Goal: Check status: Check status

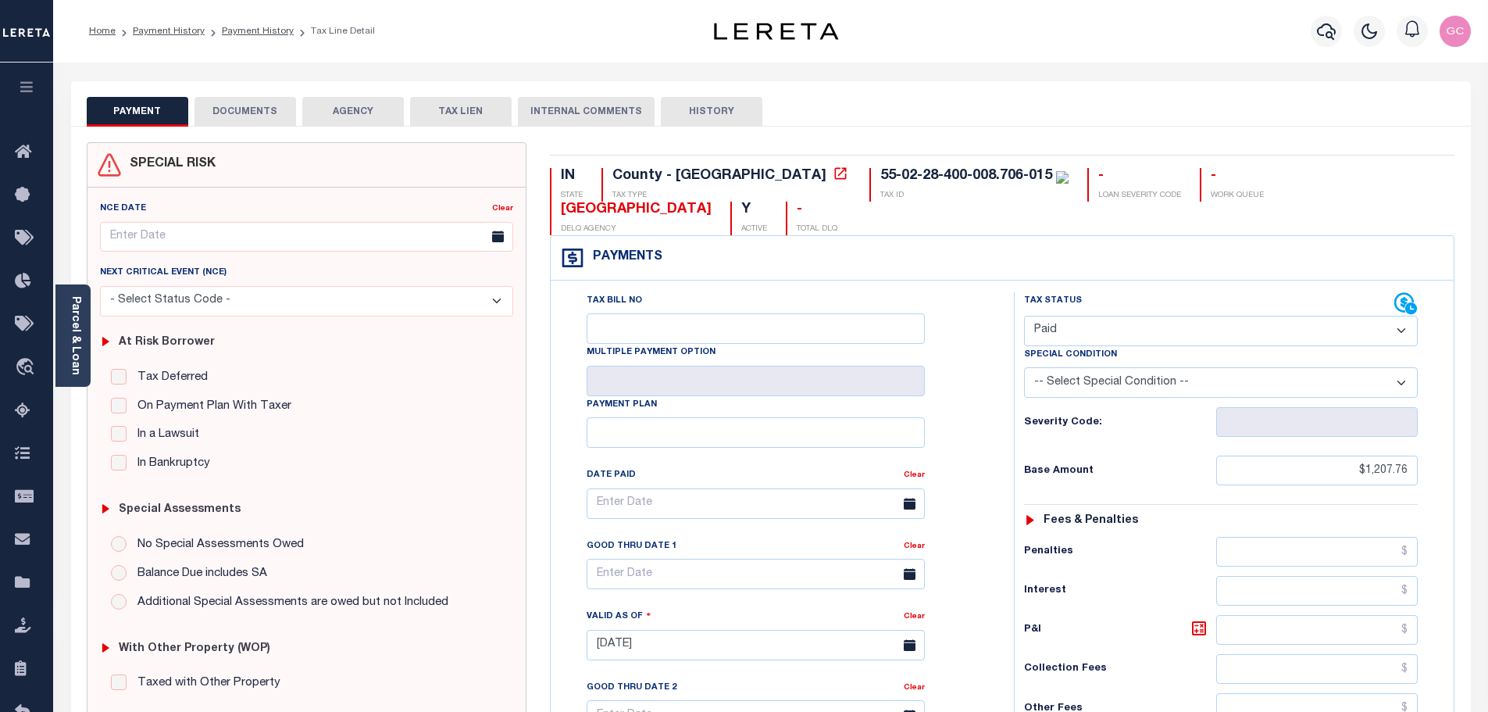
select select "PYD"
click at [1324, 25] on icon "button" at bounding box center [1326, 31] width 19 height 16
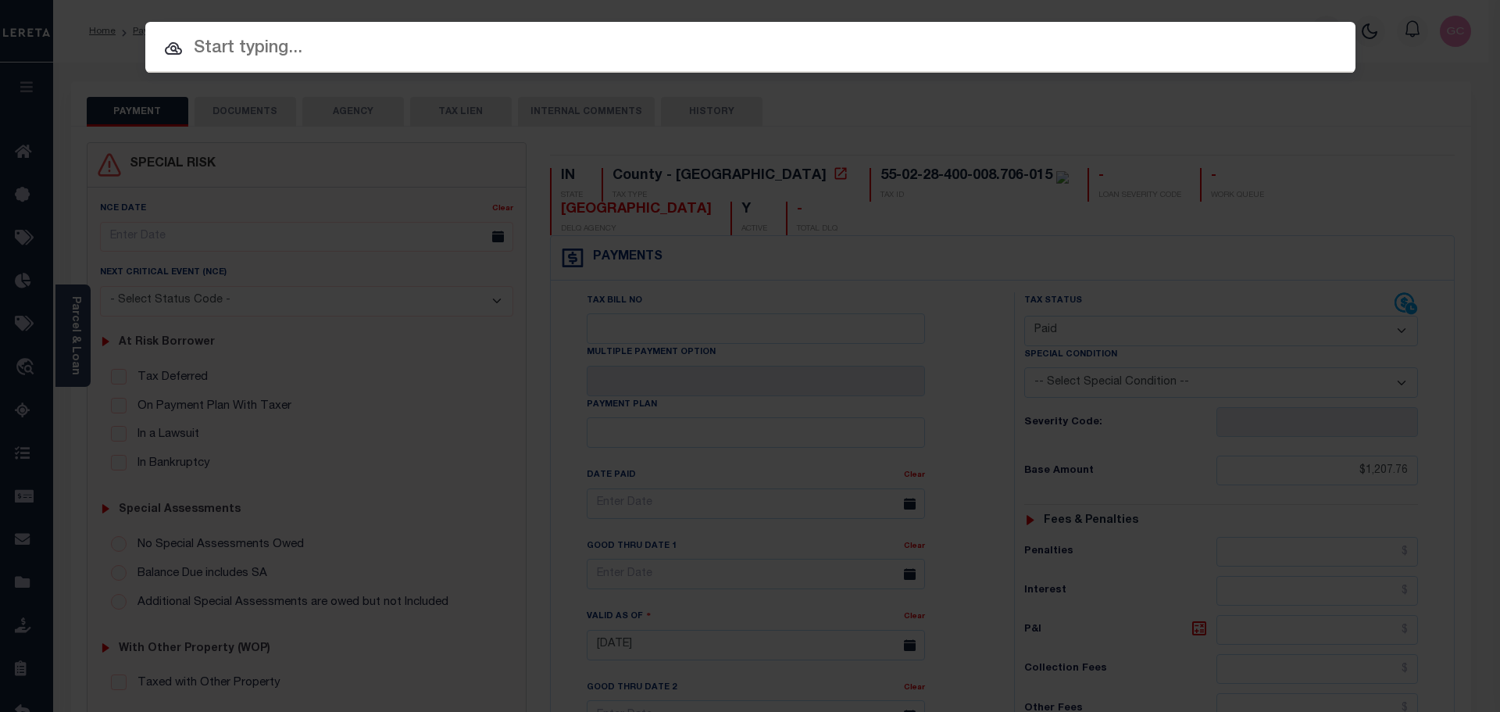
paste input "18130"
type input "18130"
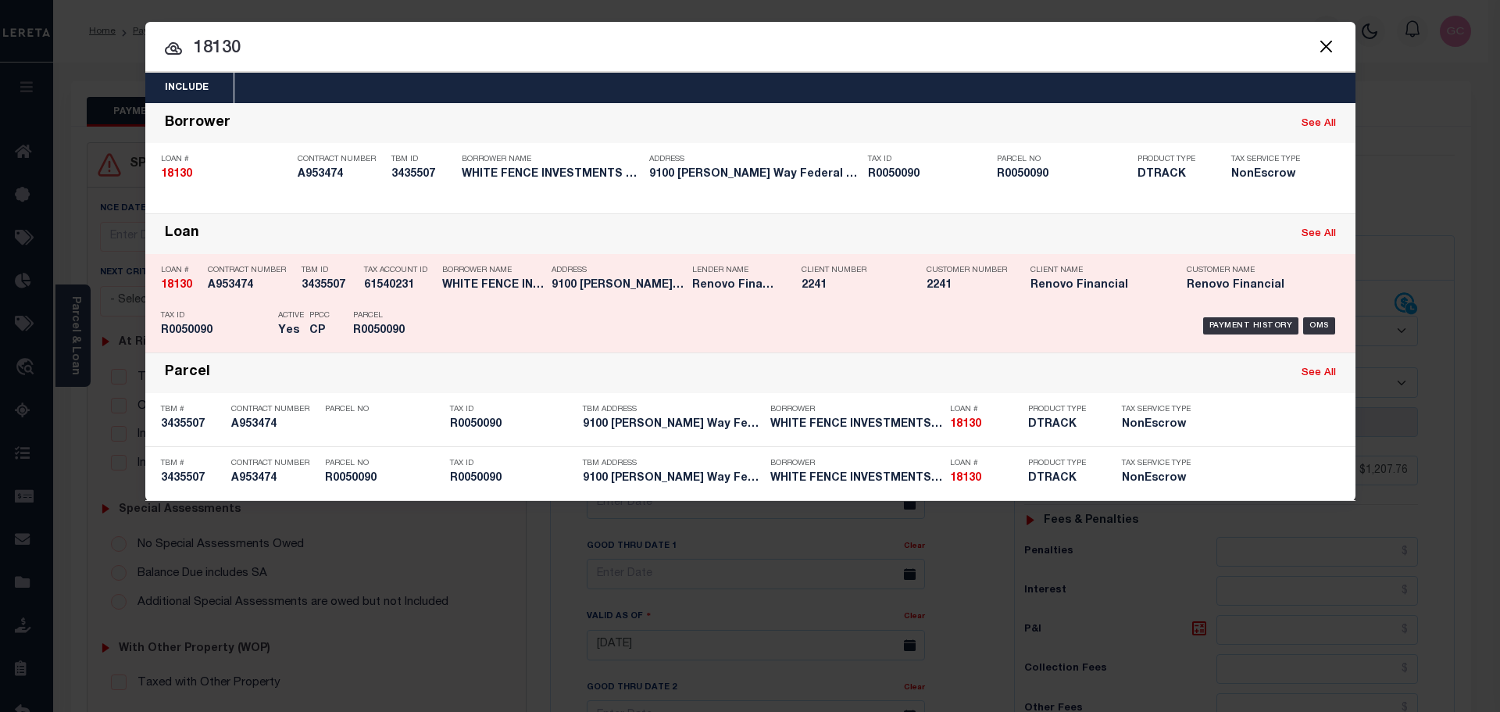
click at [476, 299] on div "Borrower Name WHITE FENCE INVESTMENTS LLC" at bounding box center [493, 280] width 102 height 45
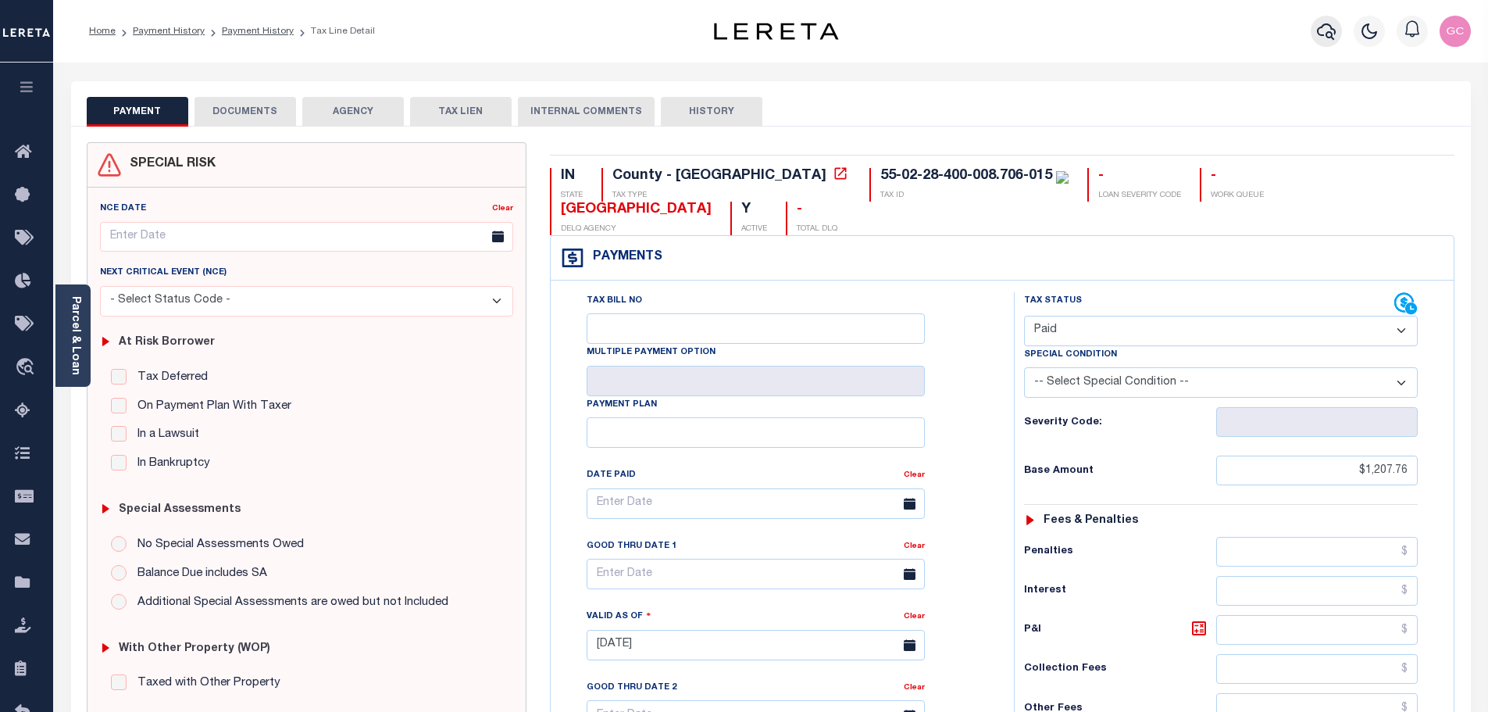
click at [1336, 31] on button "button" at bounding box center [1326, 31] width 31 height 31
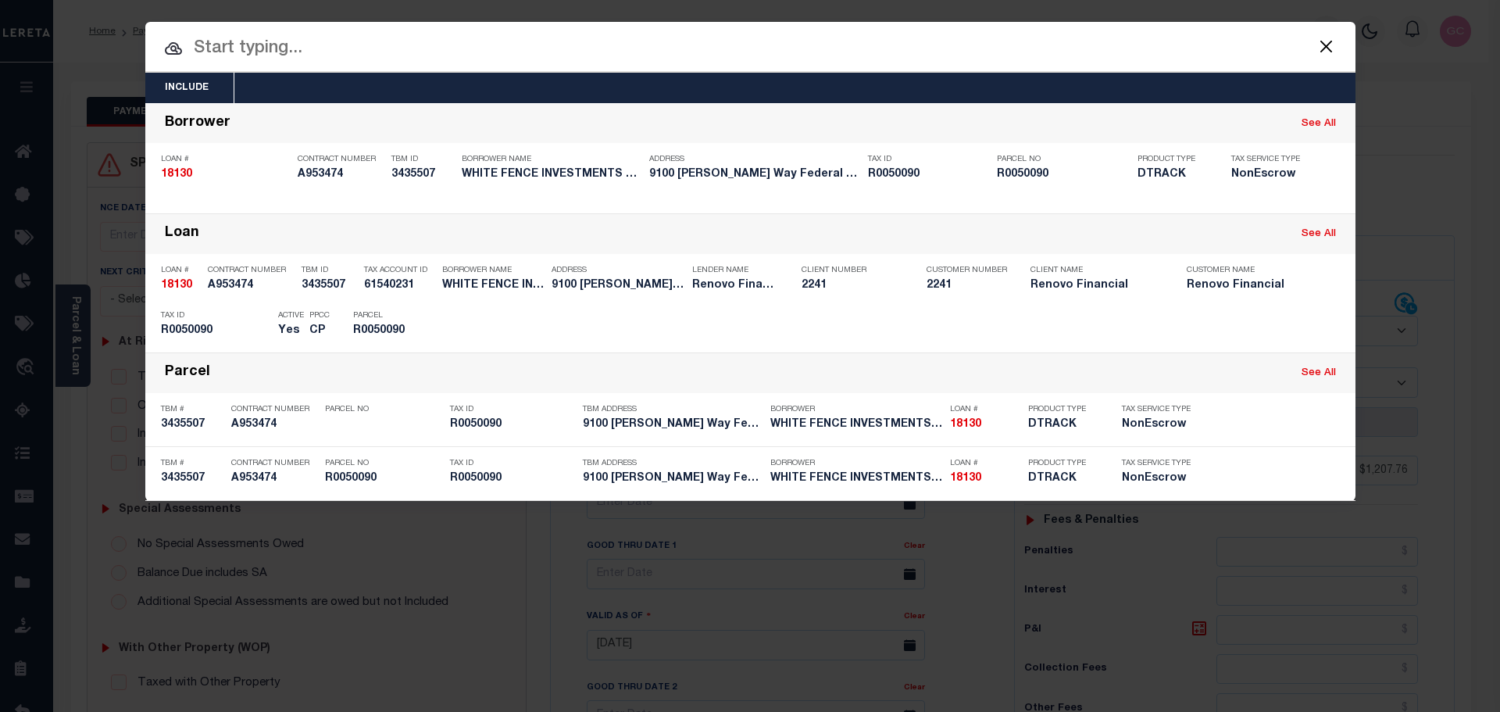
paste input "4804256440689"
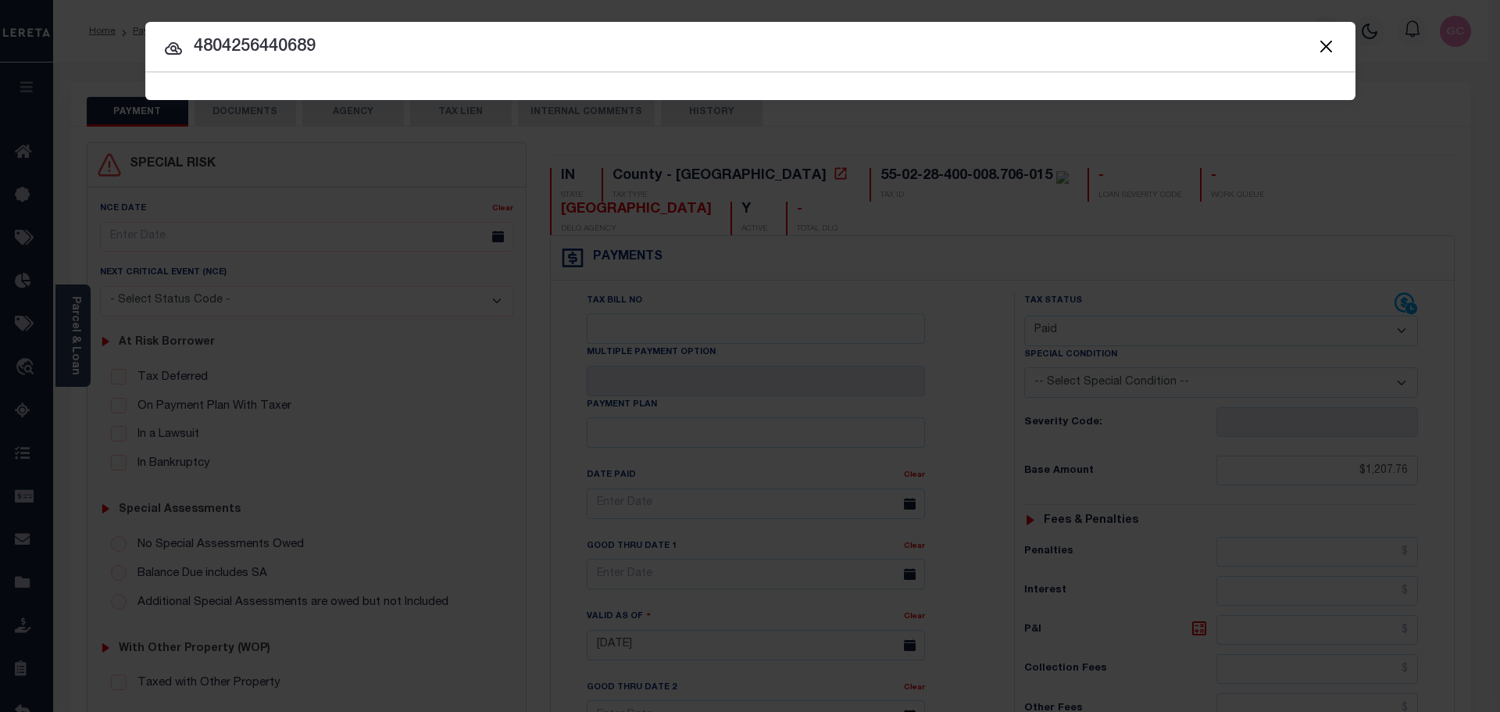
type input "4804256440689"
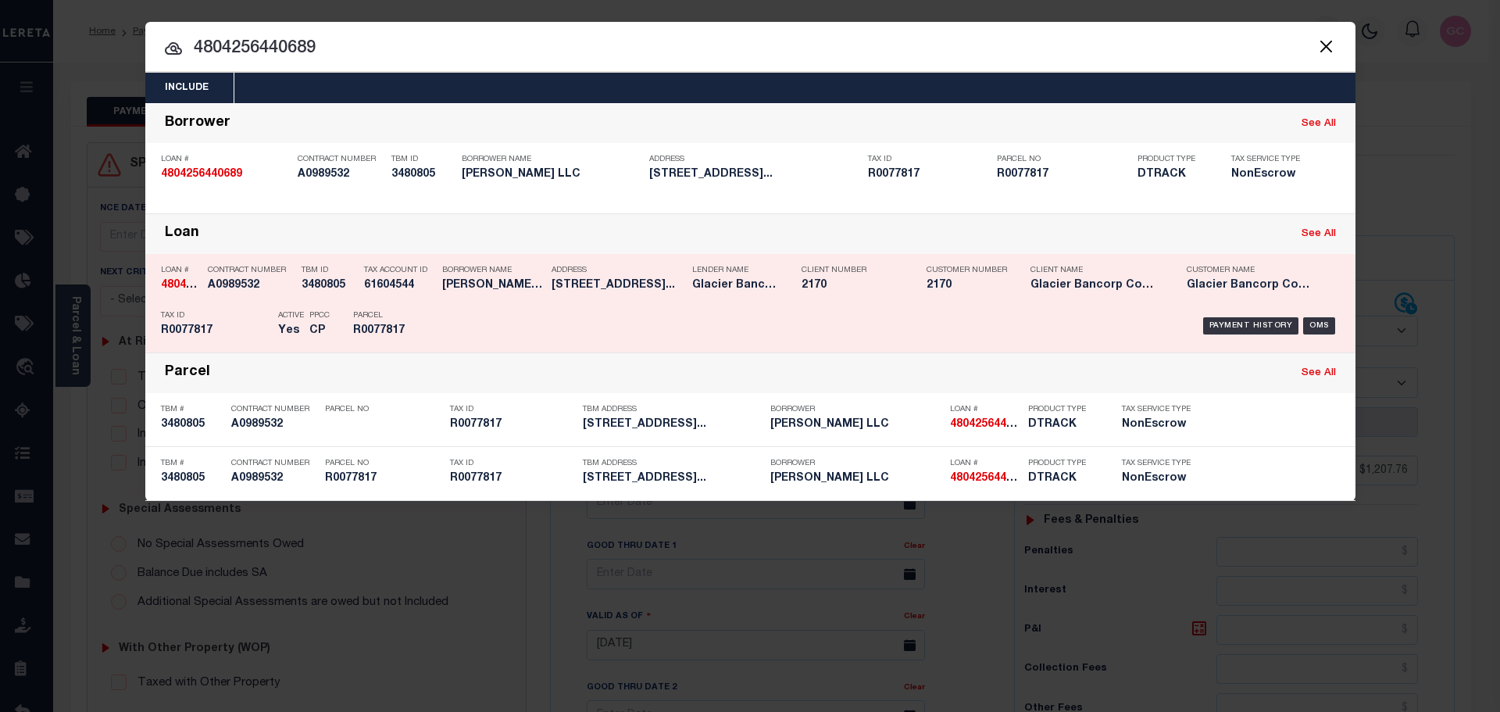
click at [634, 291] on h5 "7501 DAHLIA ST COMMERCE CITY CO..." at bounding box center [618, 285] width 133 height 13
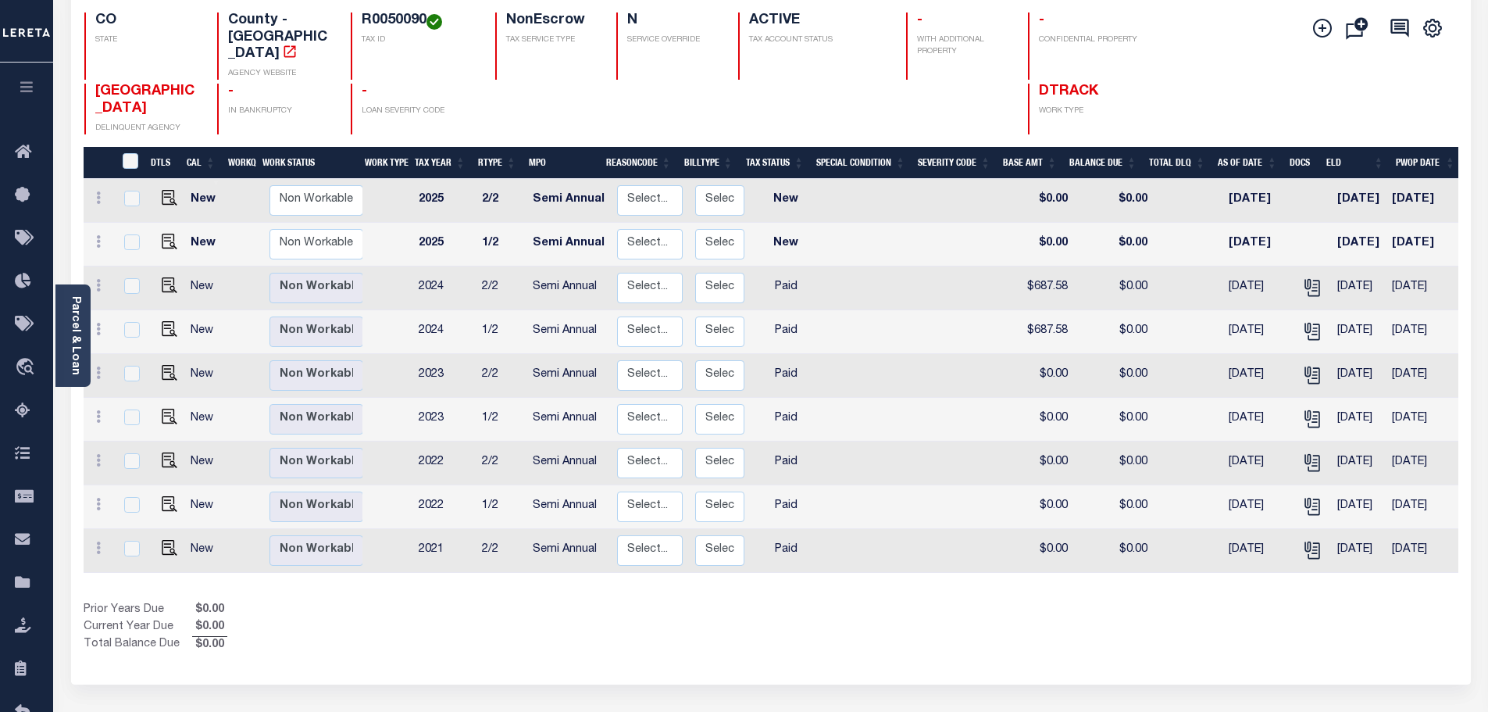
scroll to position [156, 0]
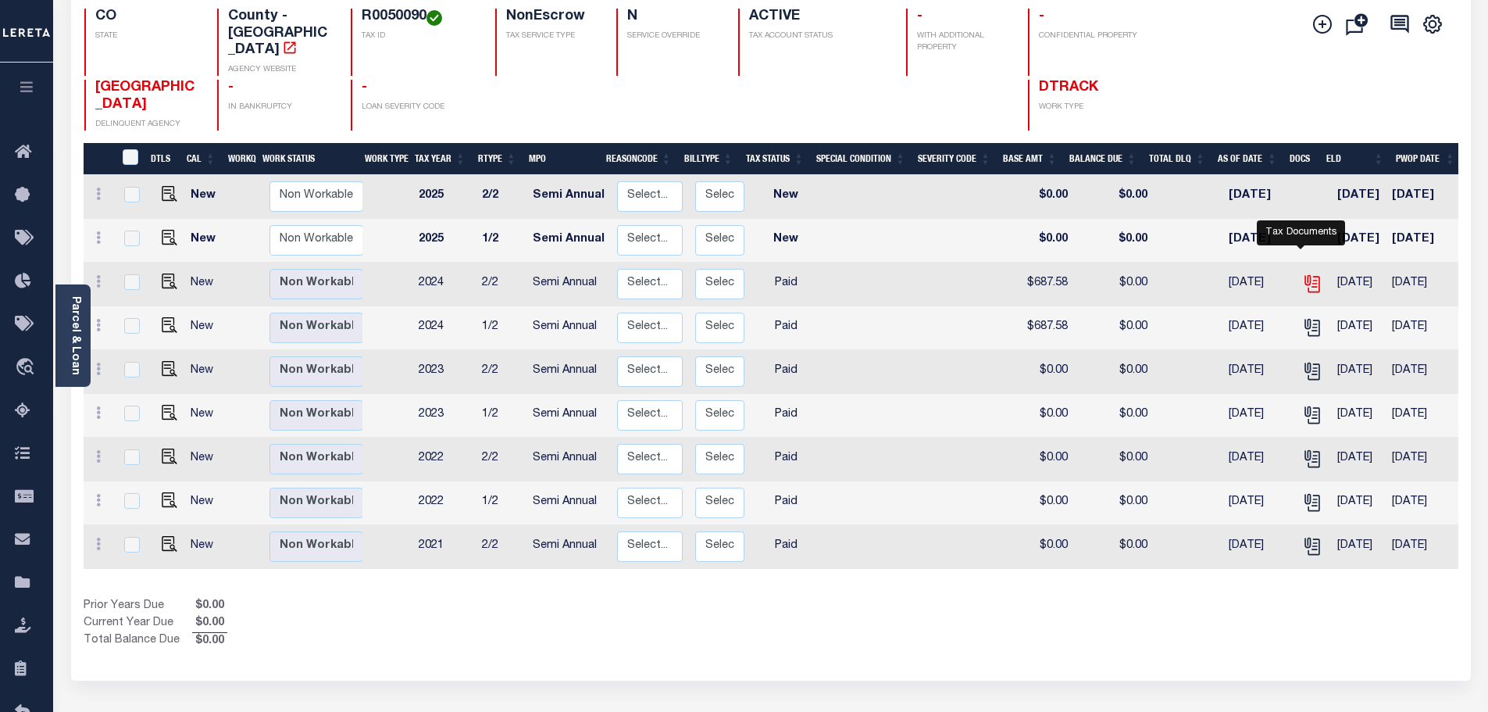
click at [1304, 273] on icon "" at bounding box center [1312, 283] width 20 height 20
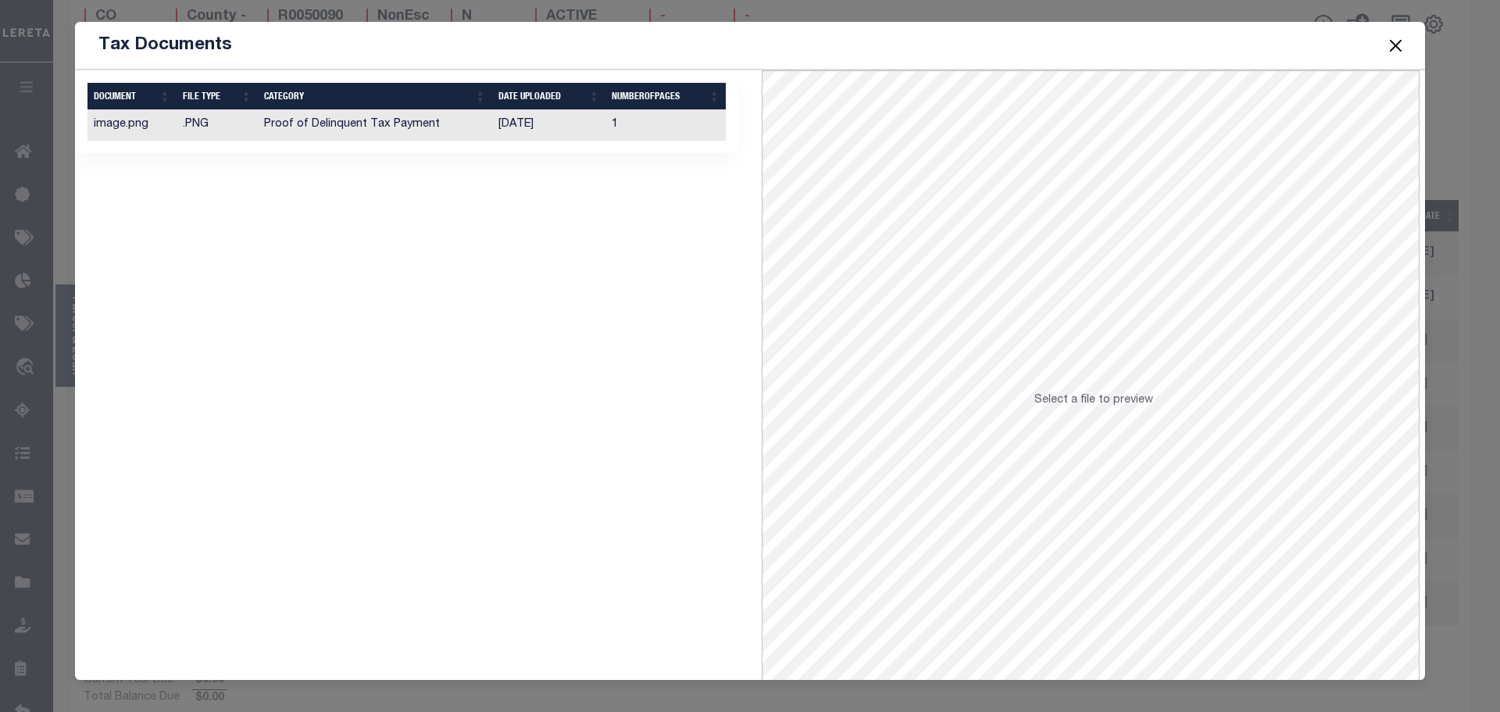
click at [563, 126] on td "08/19/2025" at bounding box center [549, 125] width 114 height 30
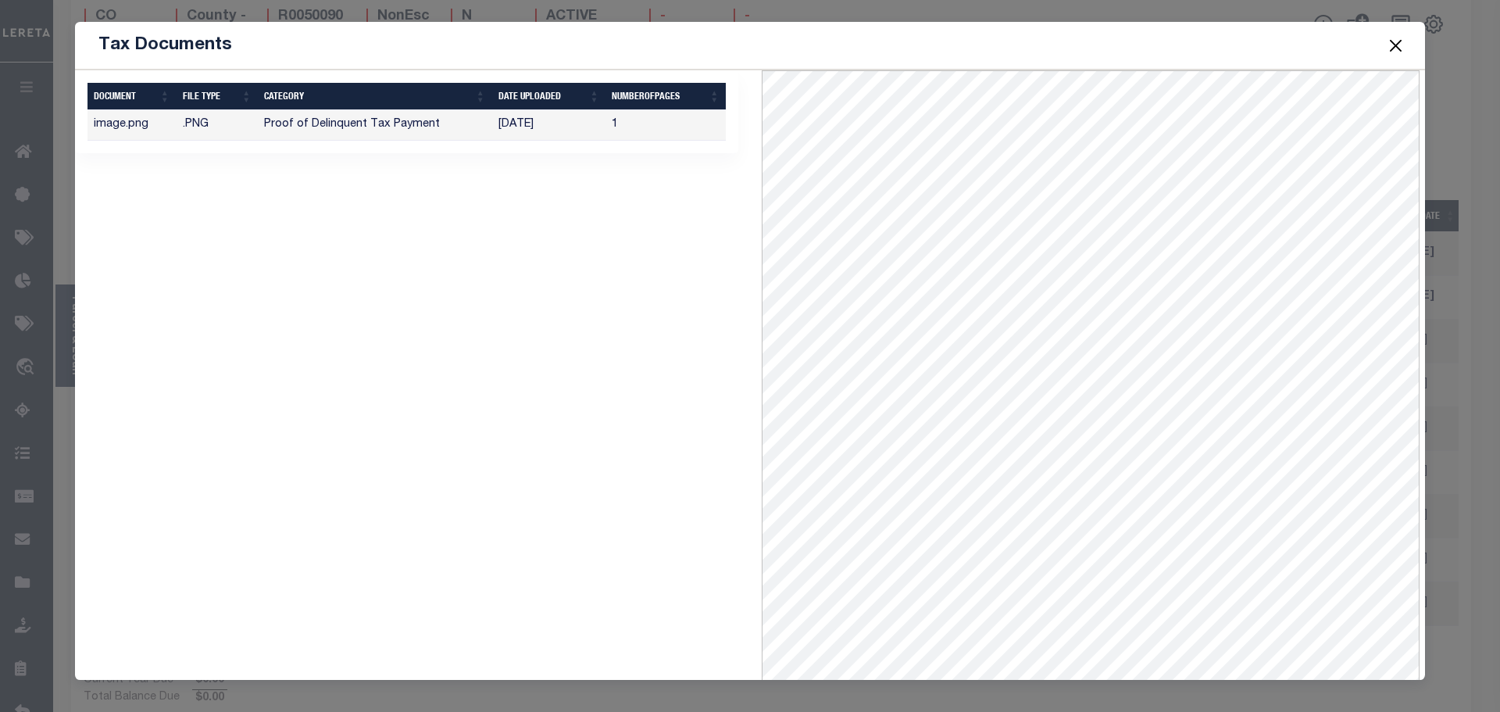
click at [1390, 41] on button "Close" at bounding box center [1396, 45] width 20 height 20
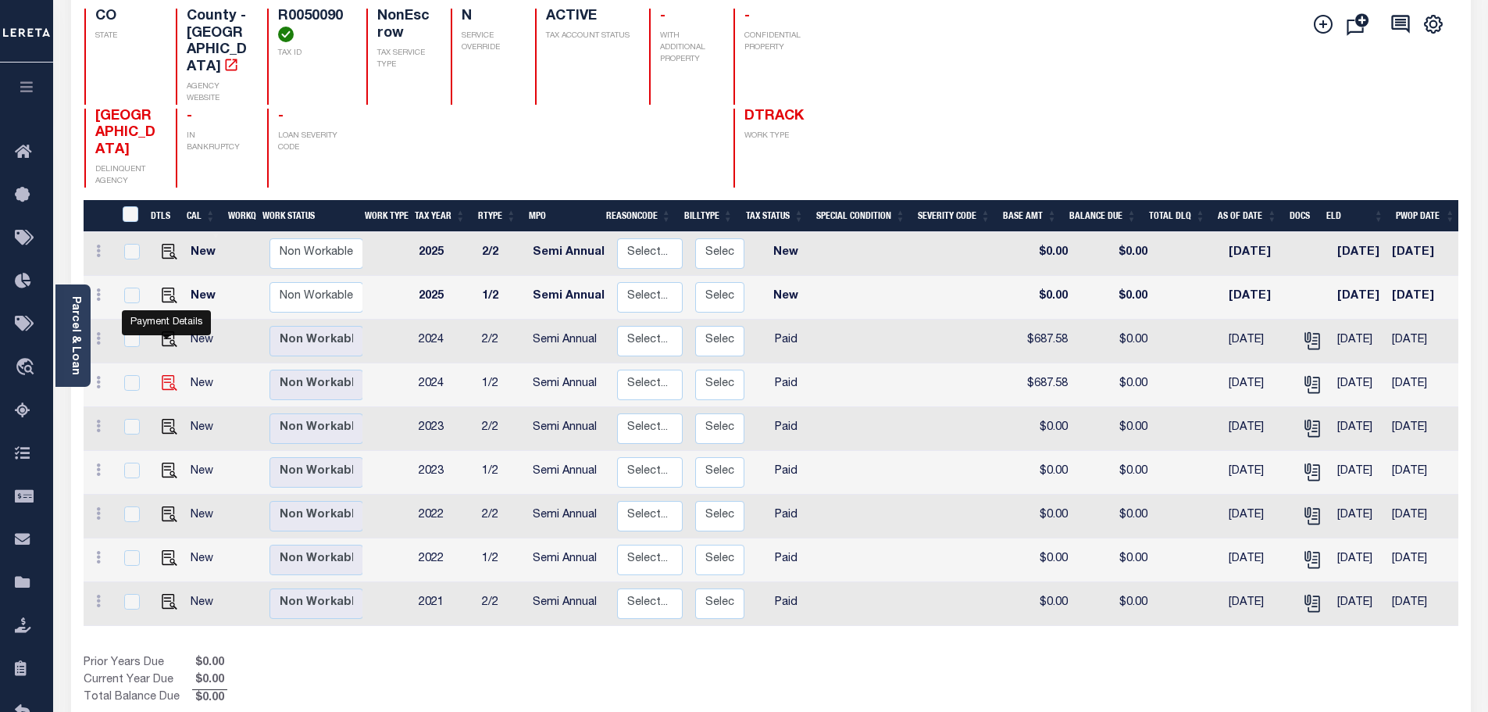
click at [166, 375] on img "" at bounding box center [170, 383] width 16 height 16
checkbox input "true"
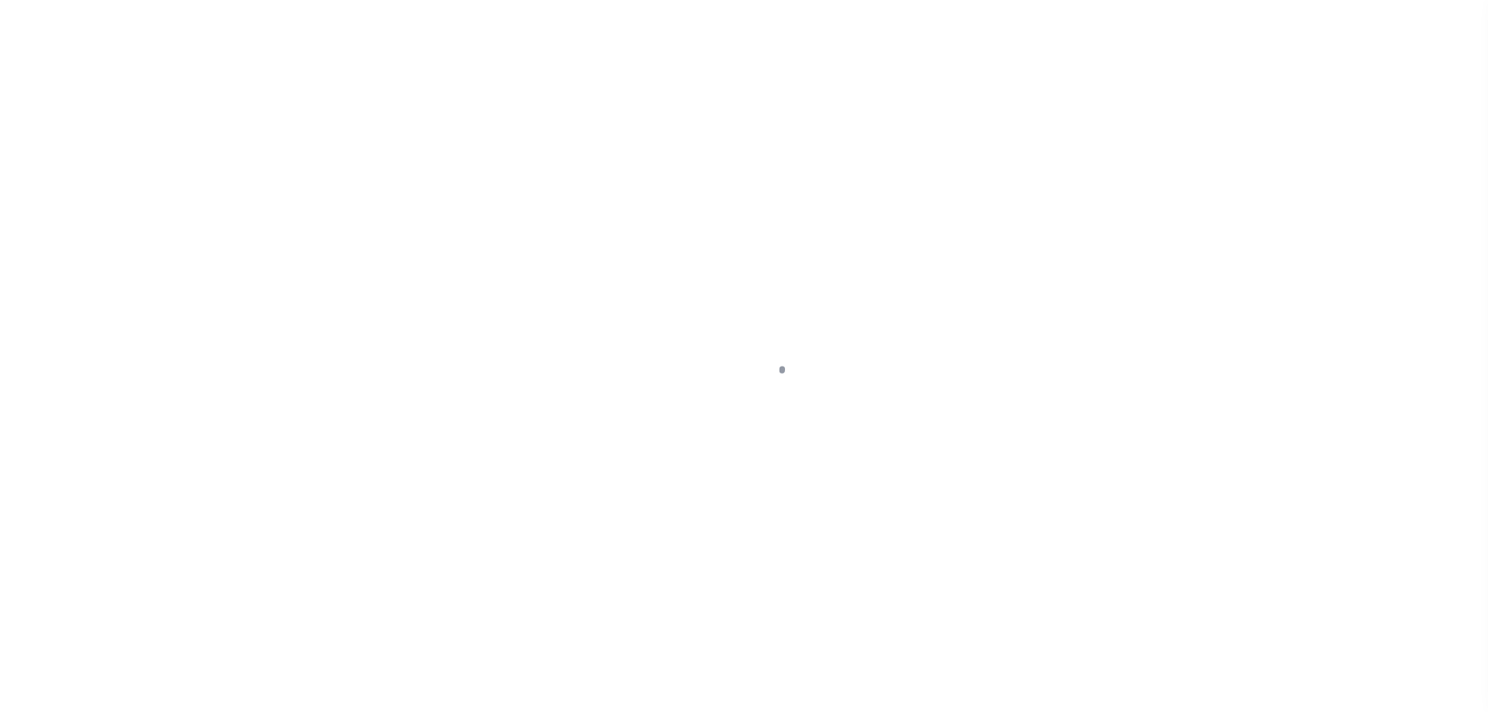
select select "PYD"
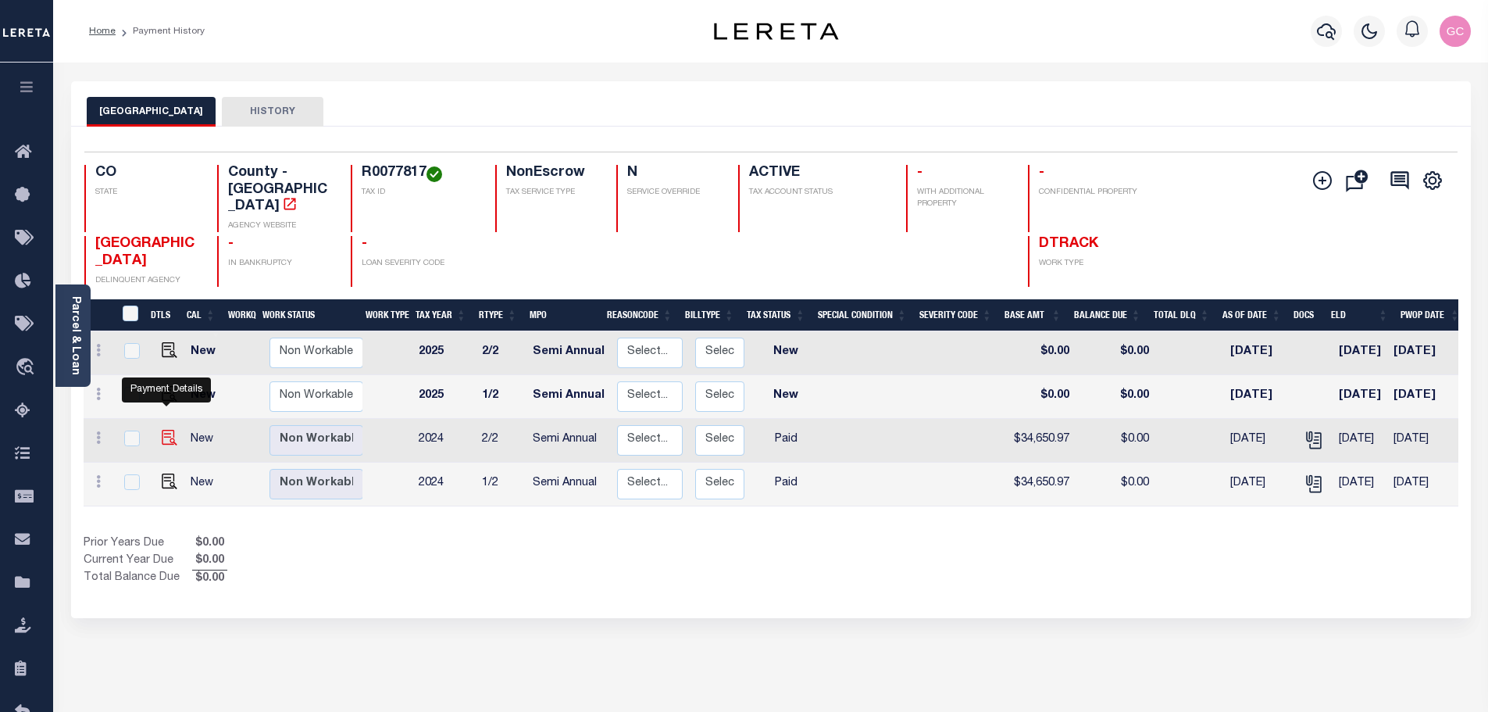
click at [163, 430] on img "" at bounding box center [170, 438] width 16 height 16
checkbox input "true"
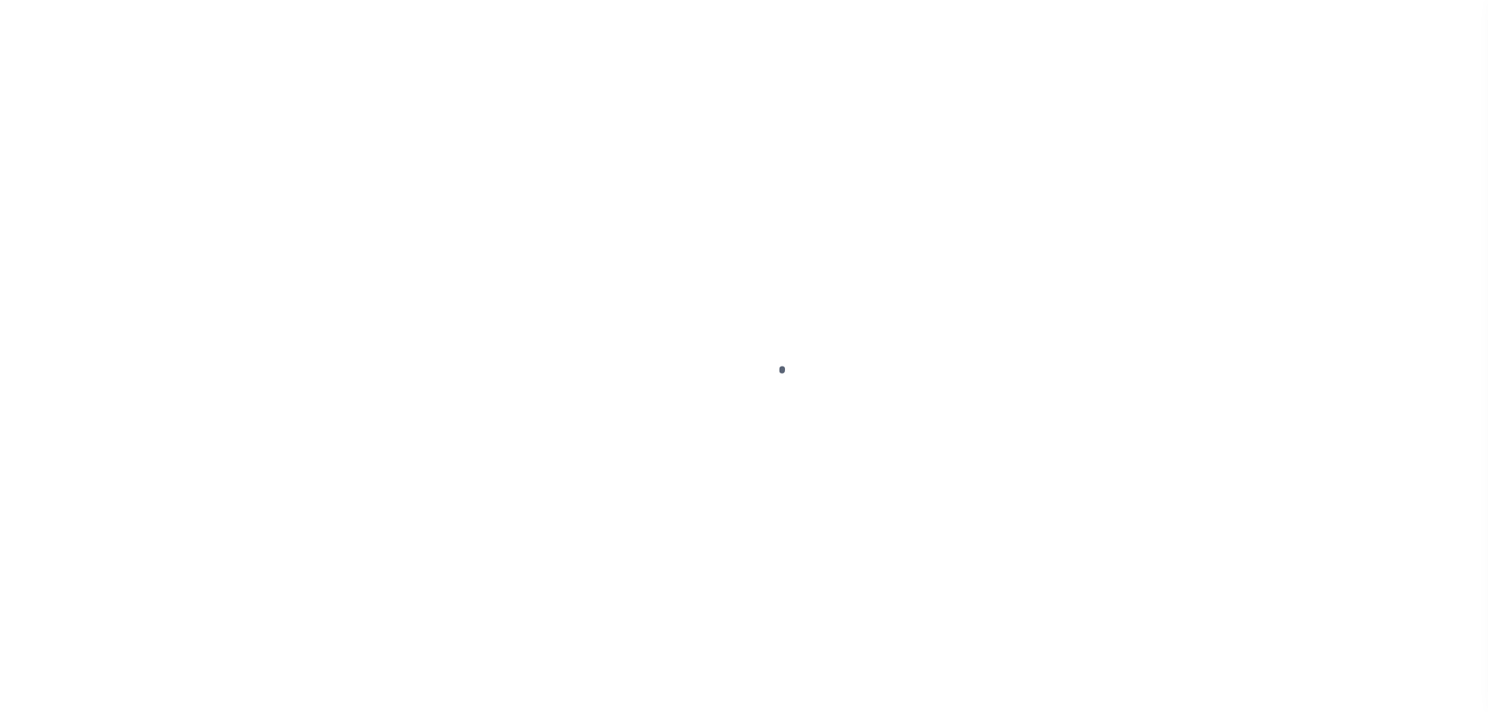
select select "PYD"
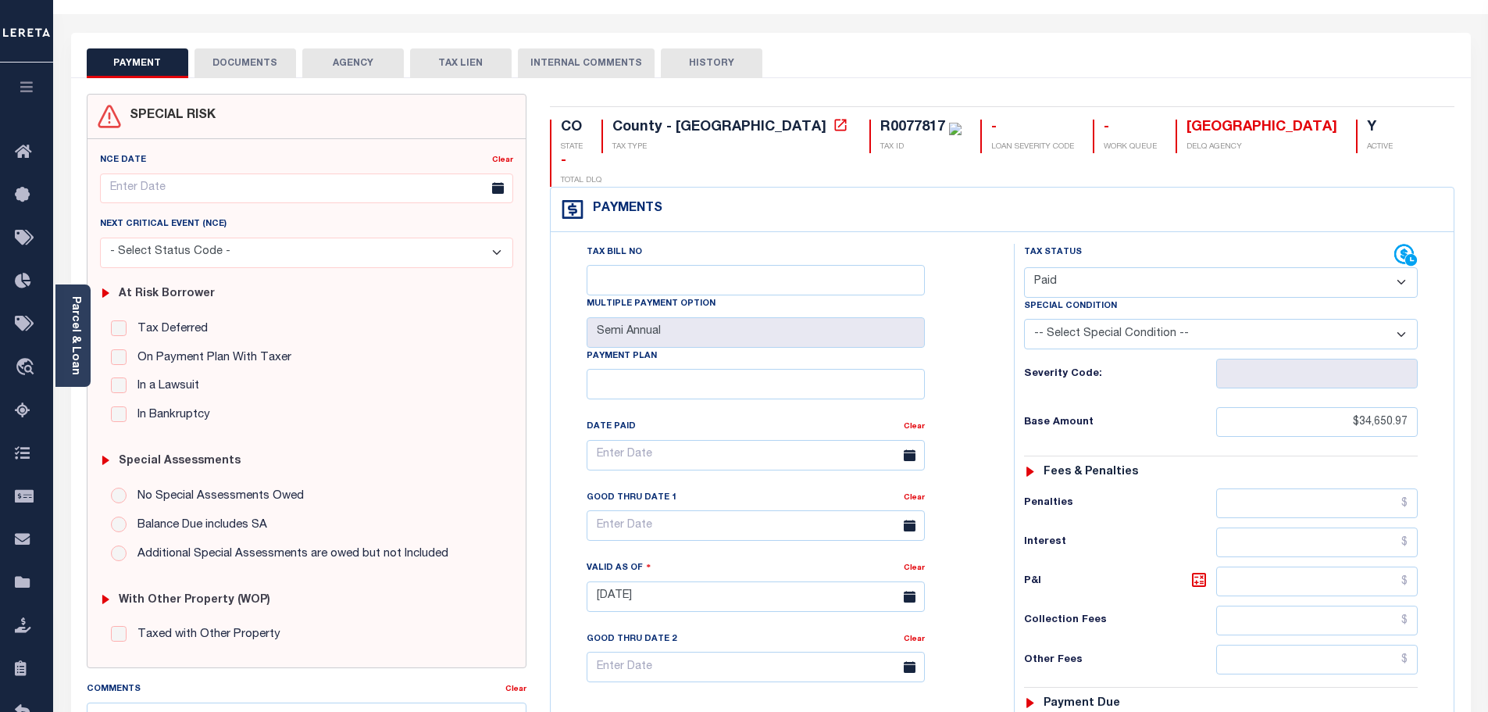
scroll to position [48, 0]
click at [1409, 245] on icon at bounding box center [1406, 256] width 23 height 23
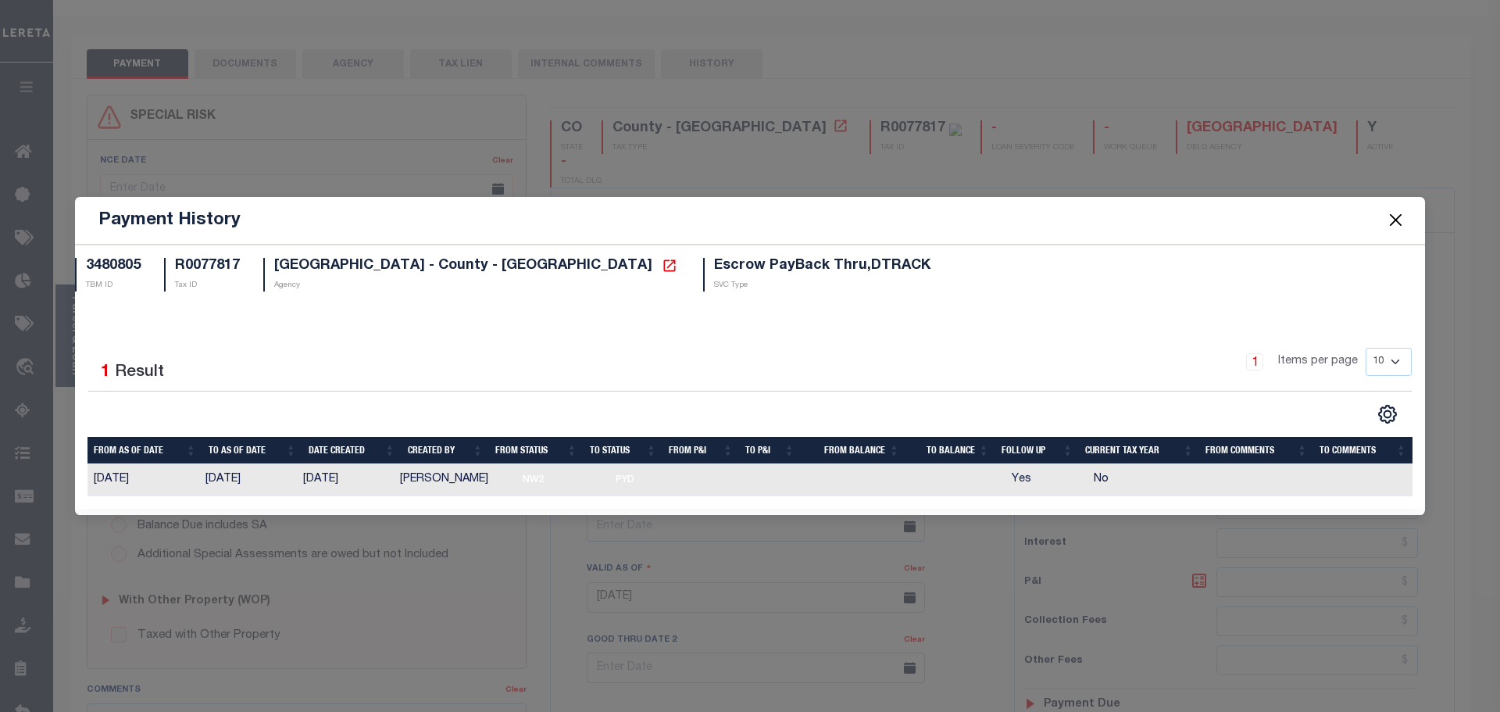
click at [1391, 213] on button "Close" at bounding box center [1396, 220] width 20 height 20
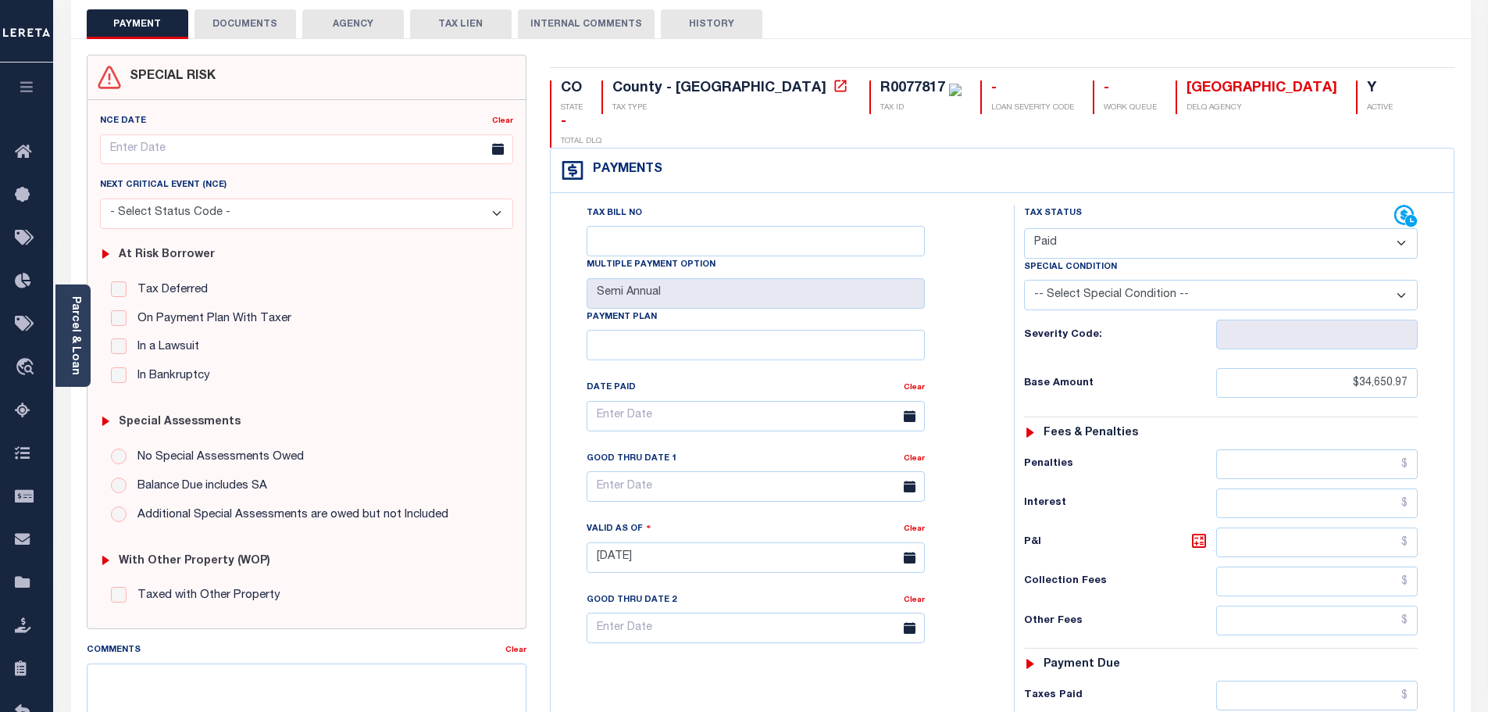
scroll to position [0, 0]
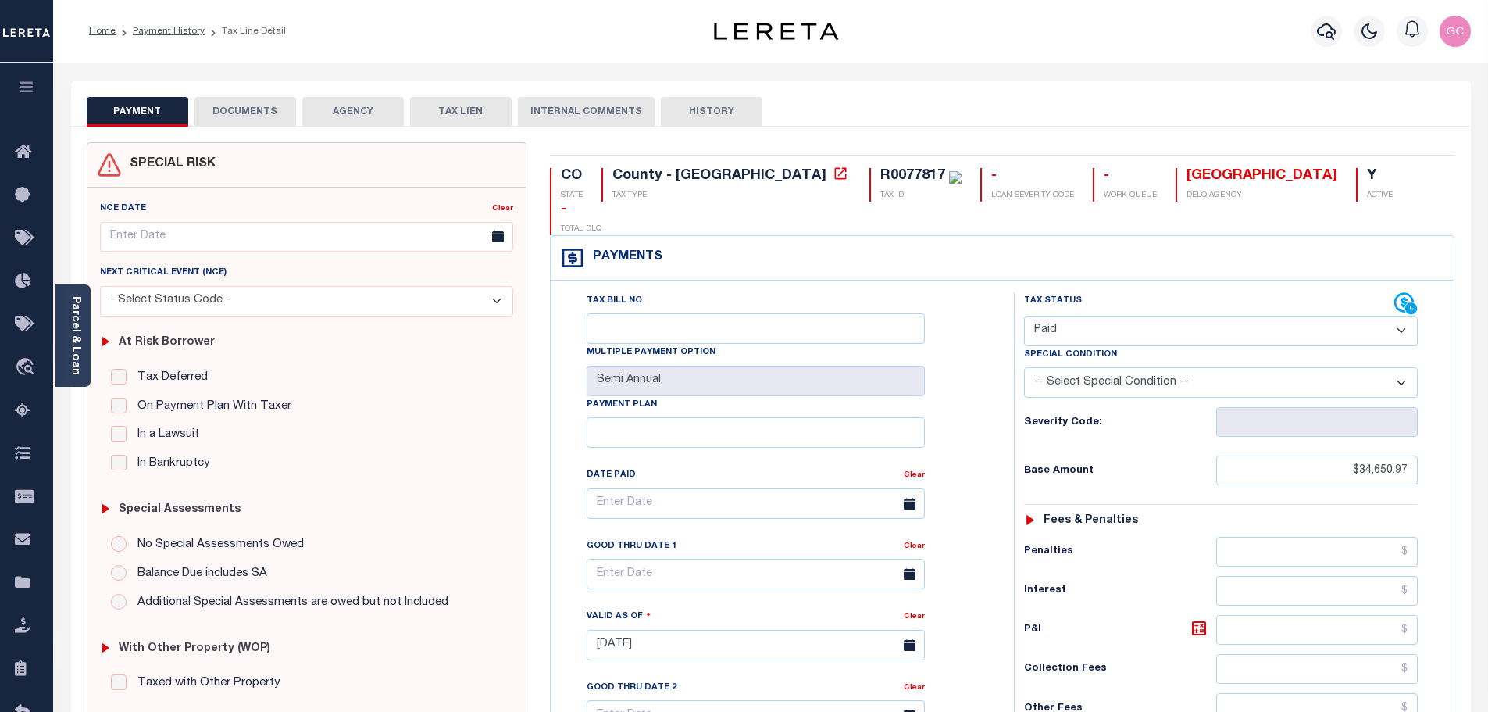
click at [244, 112] on button "DOCUMENTS" at bounding box center [246, 112] width 102 height 30
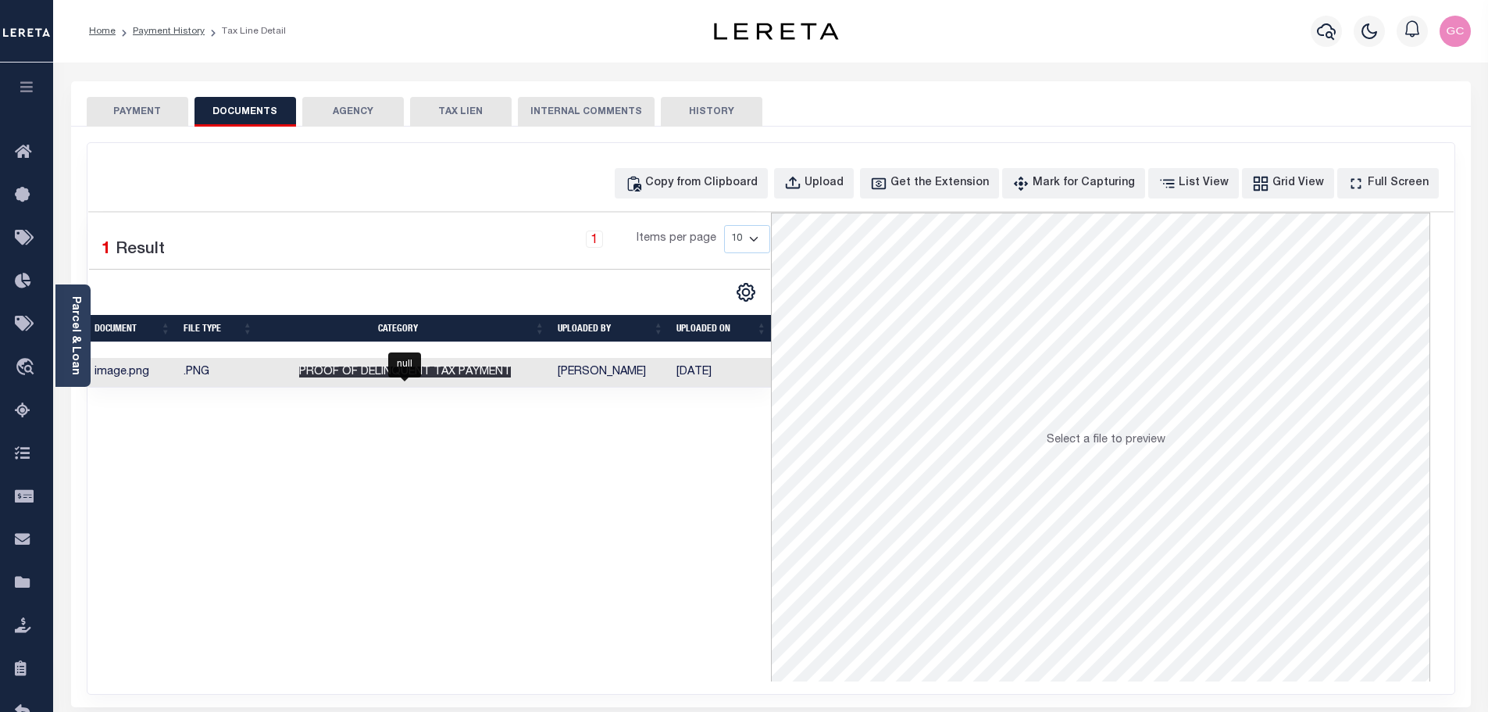
click at [508, 377] on span "Proof of Delinquent Tax Payment" at bounding box center [405, 371] width 212 height 11
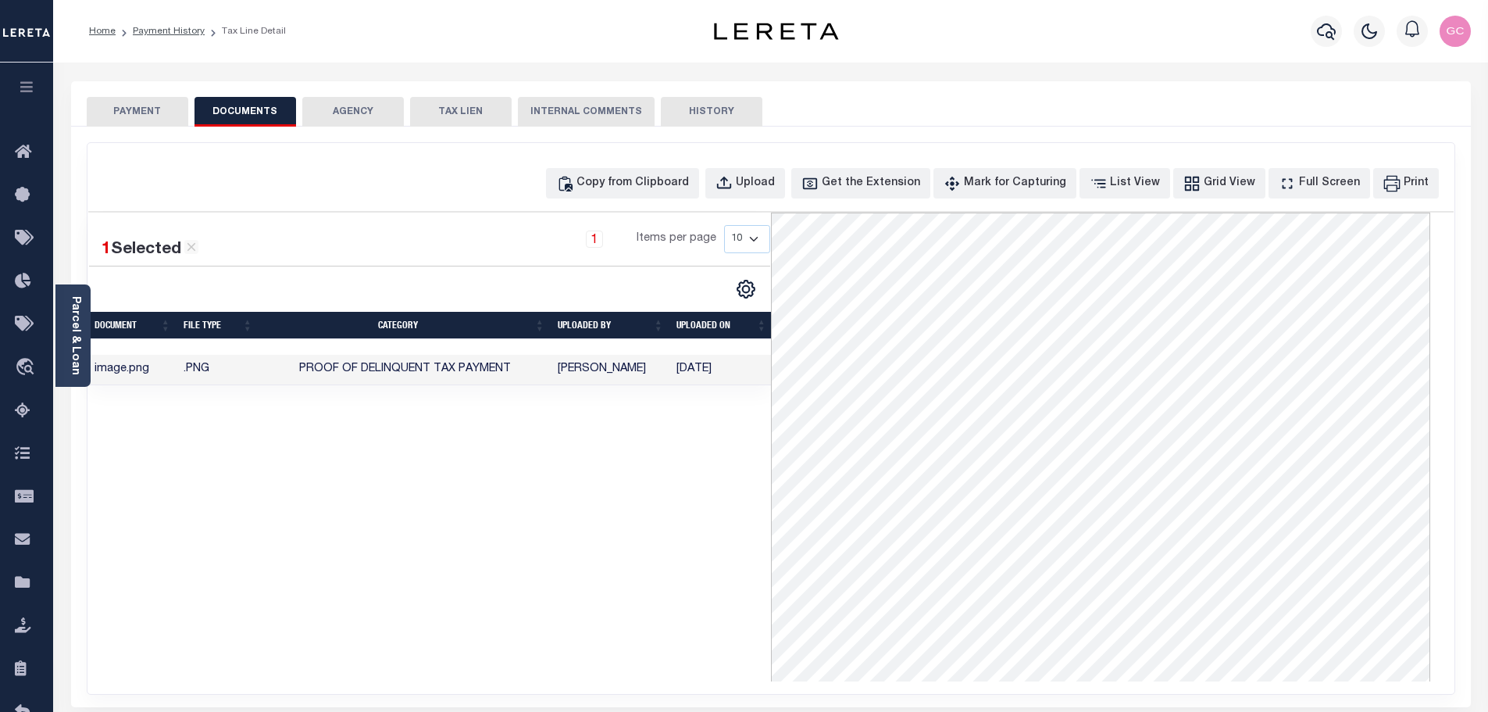
scroll to position [209, 0]
click at [139, 108] on button "PAYMENT" at bounding box center [138, 112] width 102 height 30
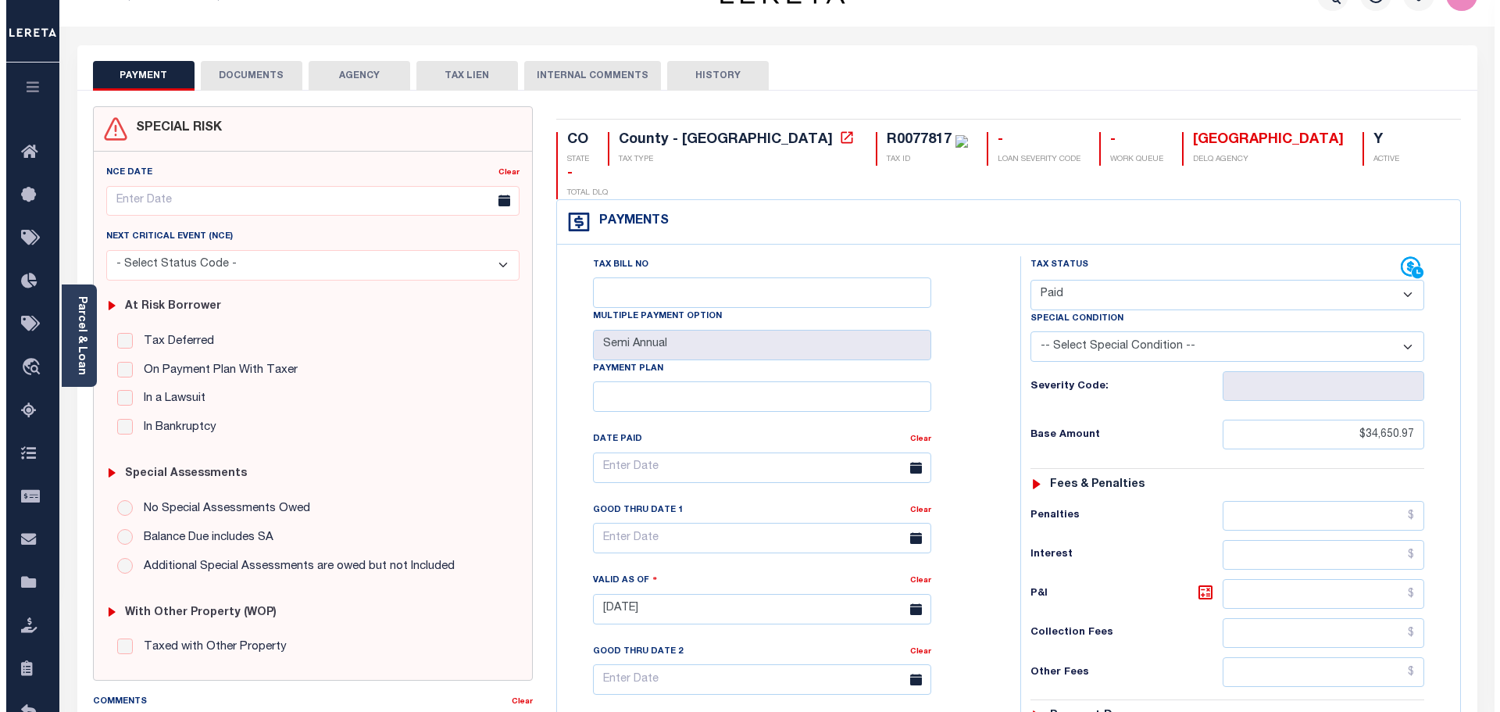
scroll to position [0, 0]
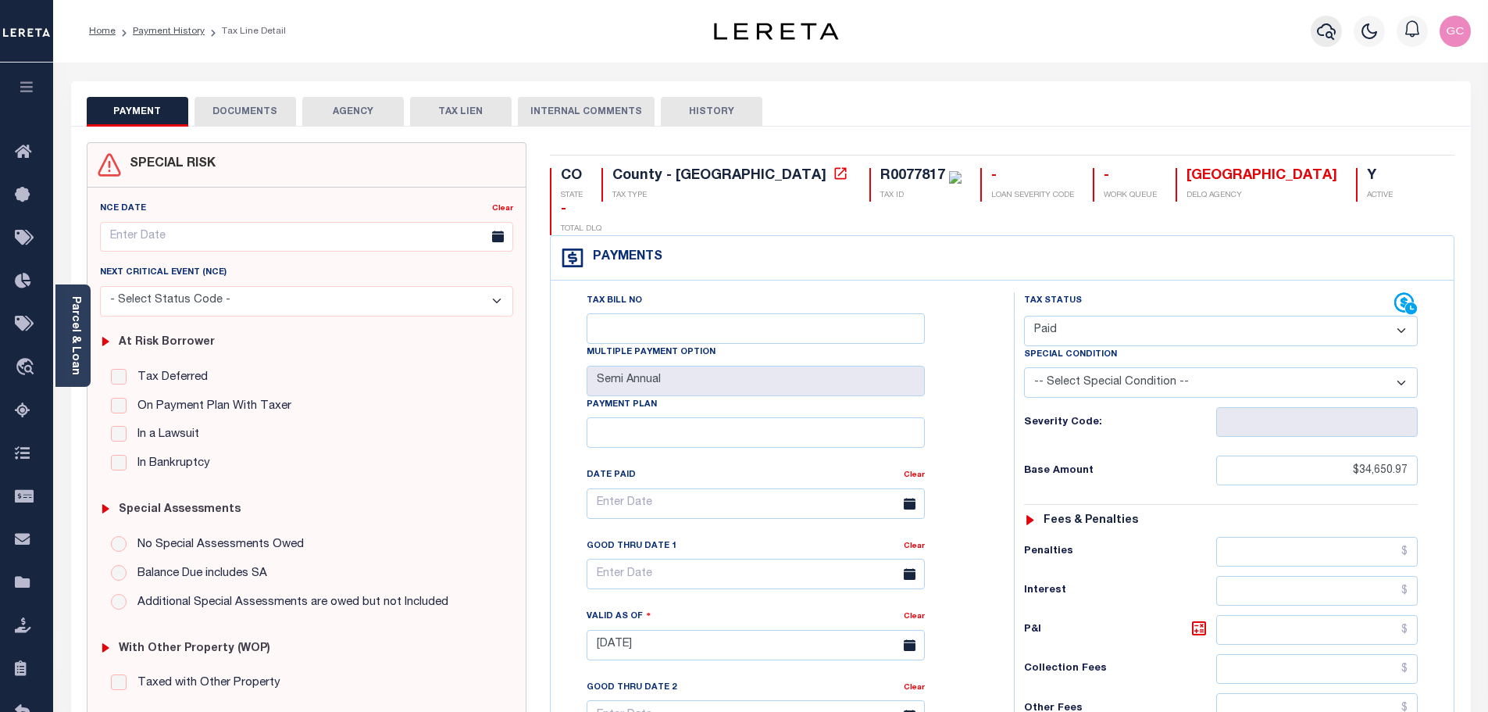
click at [1330, 33] on icon "button" at bounding box center [1326, 31] width 19 height 19
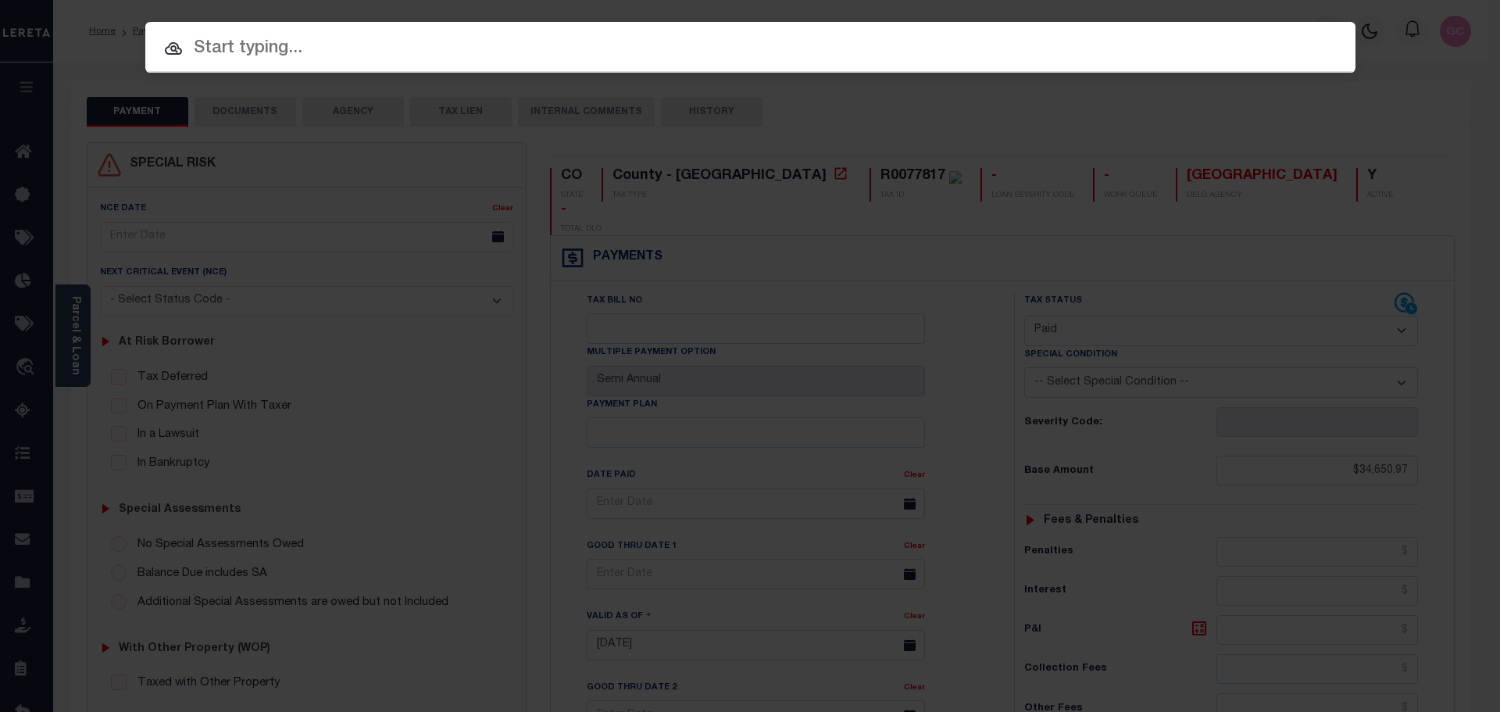
click at [488, 56] on input "text" at bounding box center [750, 48] width 1210 height 27
paste input "22-05-01-700-028.000-007"
type input "22-05-01-700-028.000-007"
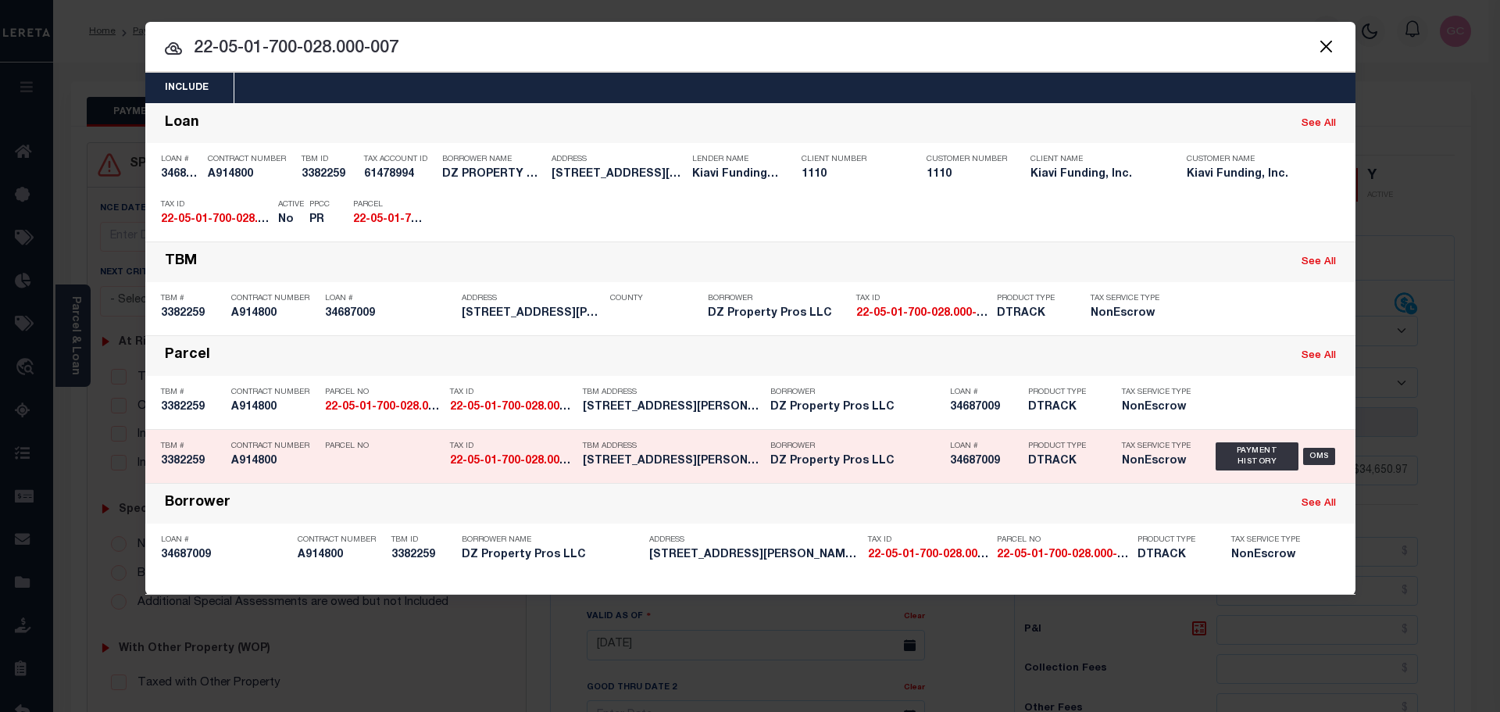
click at [478, 466] on strong "22-05-01-700-028.000-007" at bounding box center [519, 460] width 139 height 11
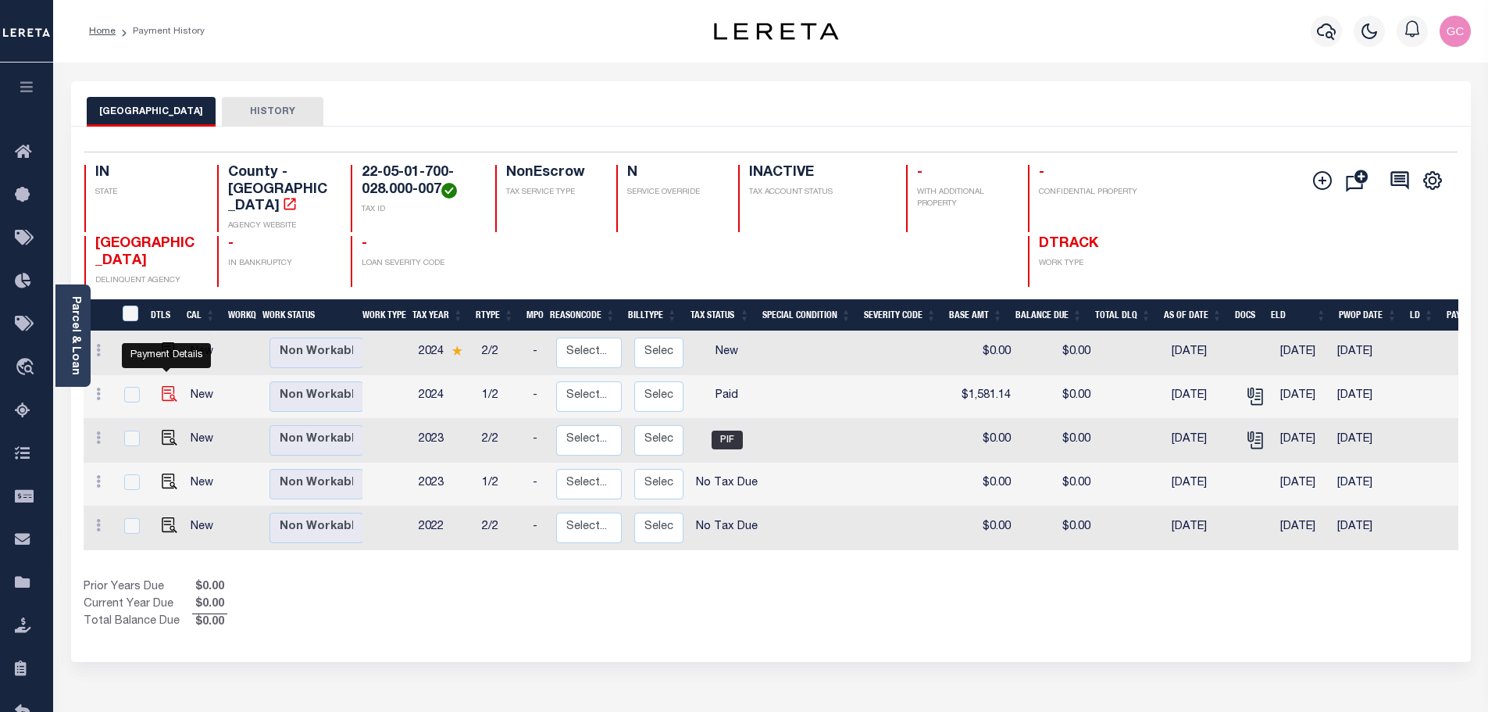
click at [162, 386] on img "" at bounding box center [170, 394] width 16 height 16
checkbox input "true"
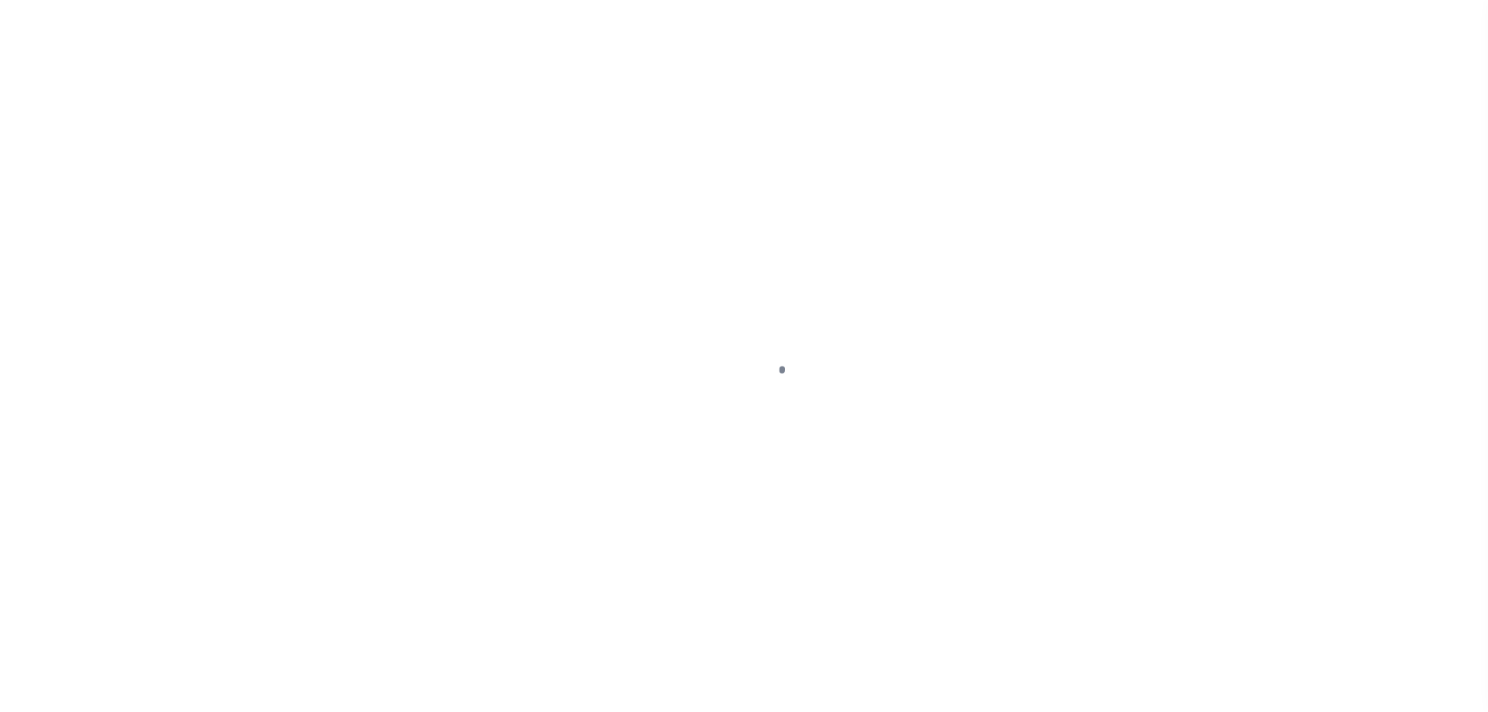
select select "PYD"
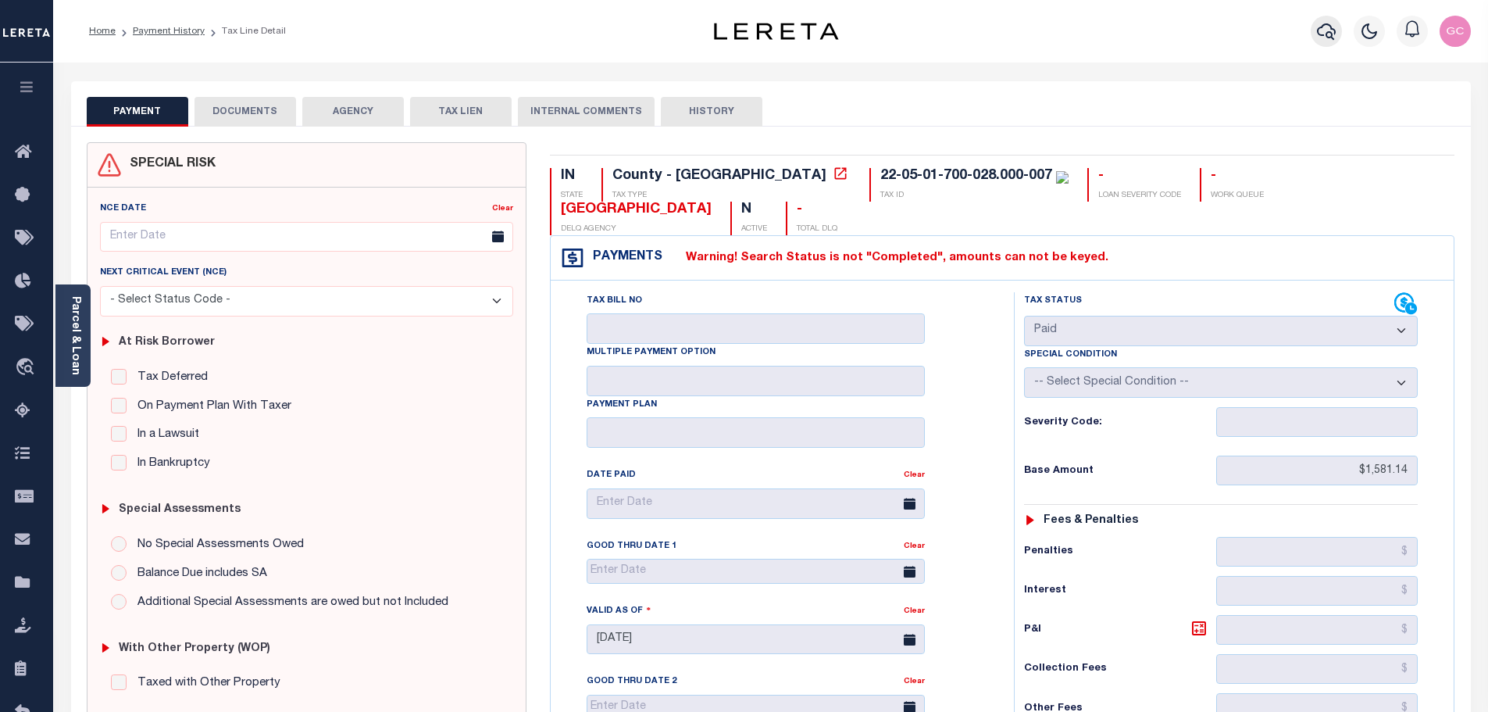
click at [1332, 27] on icon "button" at bounding box center [1326, 31] width 19 height 19
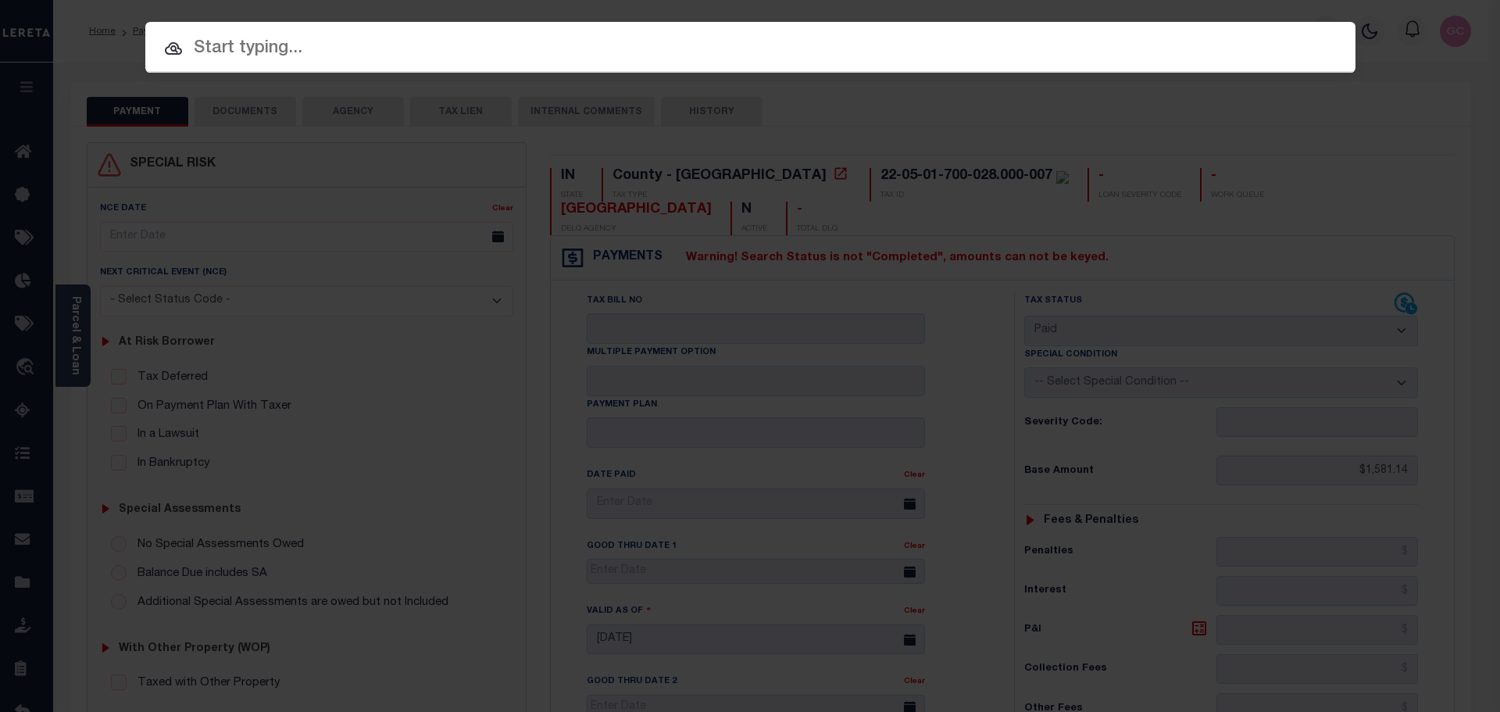
click at [728, 45] on input "text" at bounding box center [750, 48] width 1210 height 27
paste input "22-05-04-300-982.000-008"
type input "22-05-04-300-982.000-008"
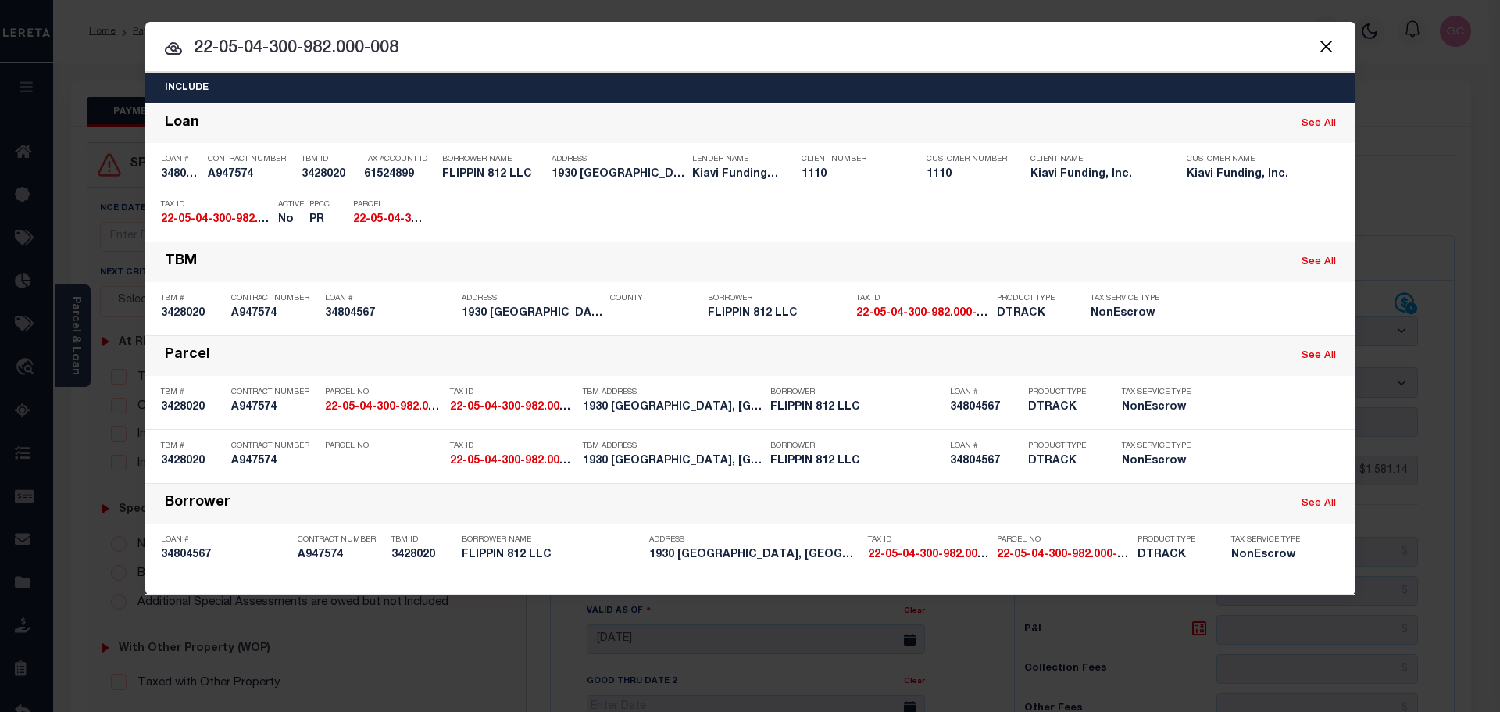
click at [409, 459] on div "Parcel No" at bounding box center [383, 456] width 117 height 45
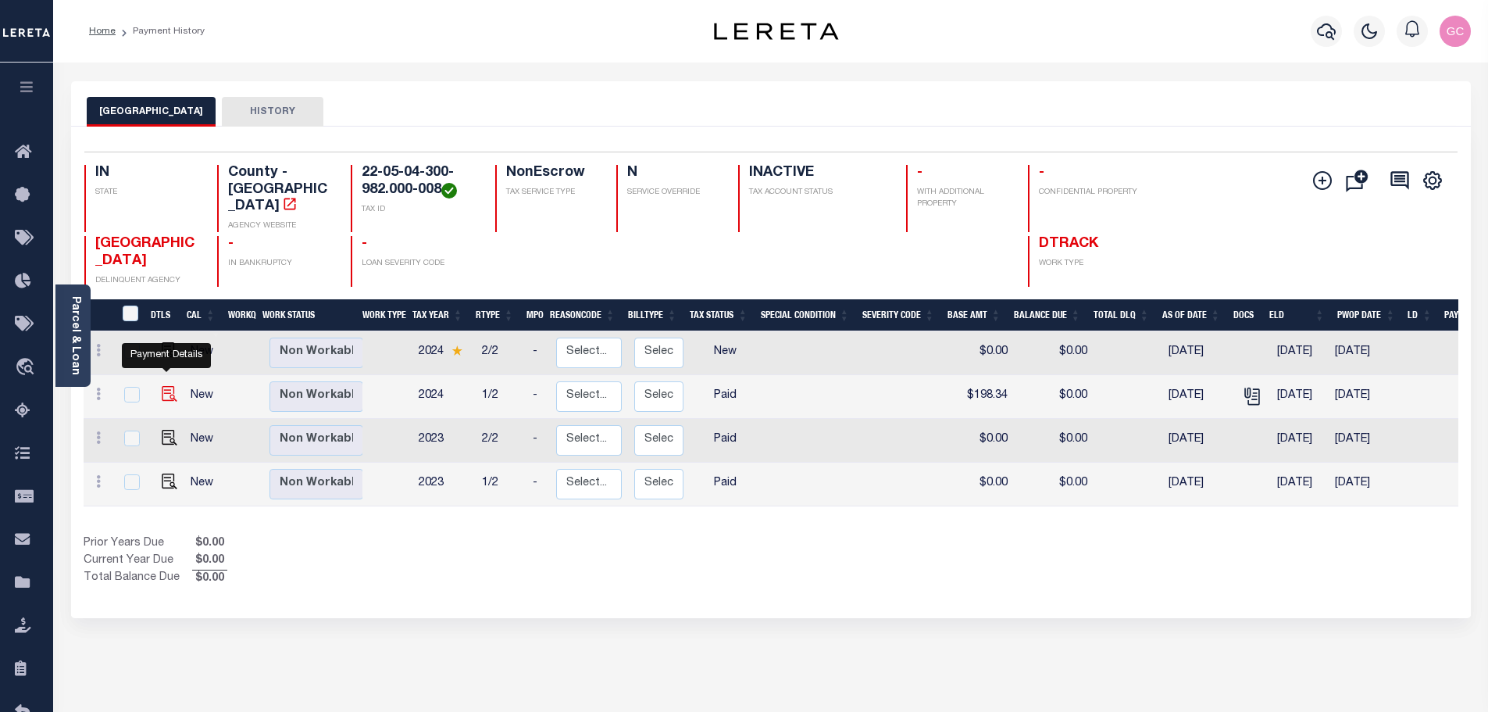
click at [167, 386] on img "" at bounding box center [170, 394] width 16 height 16
checkbox input "true"
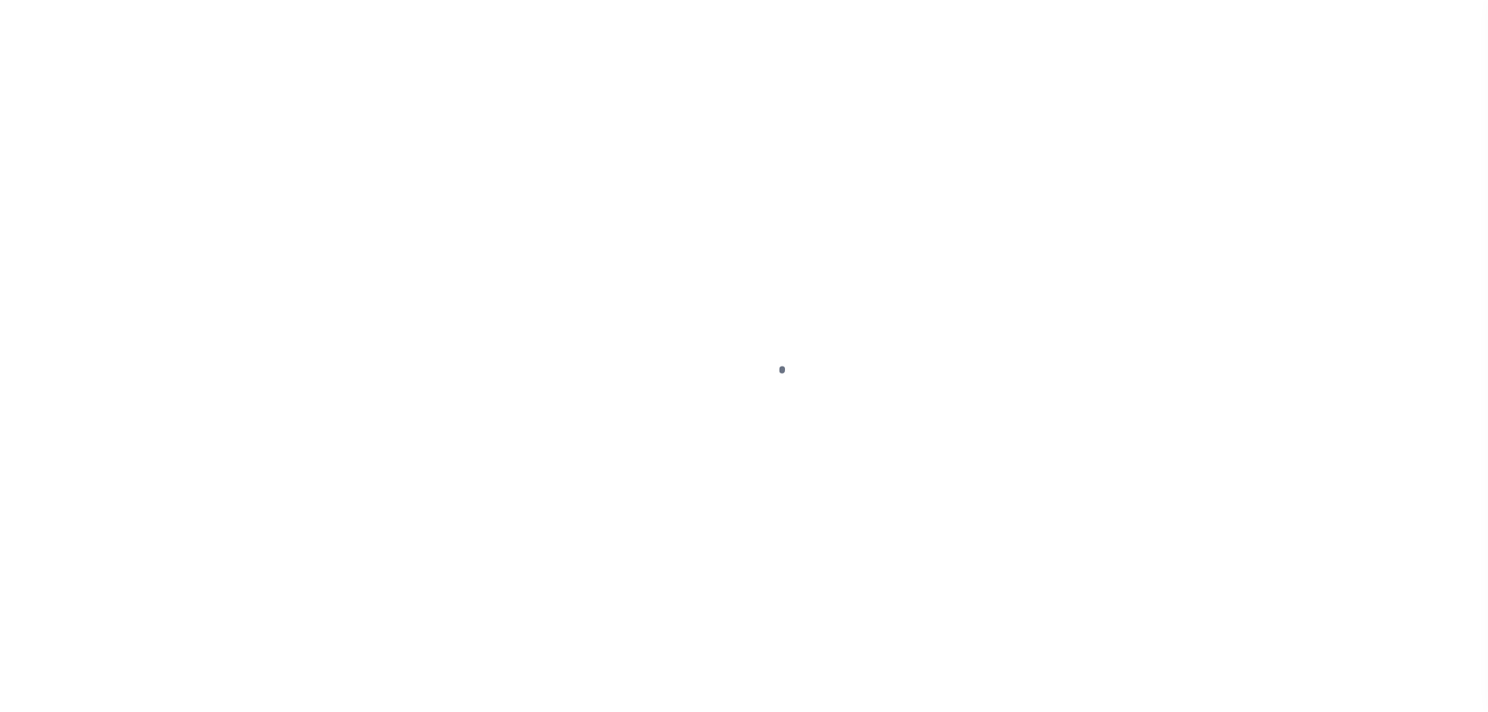
select select "PYD"
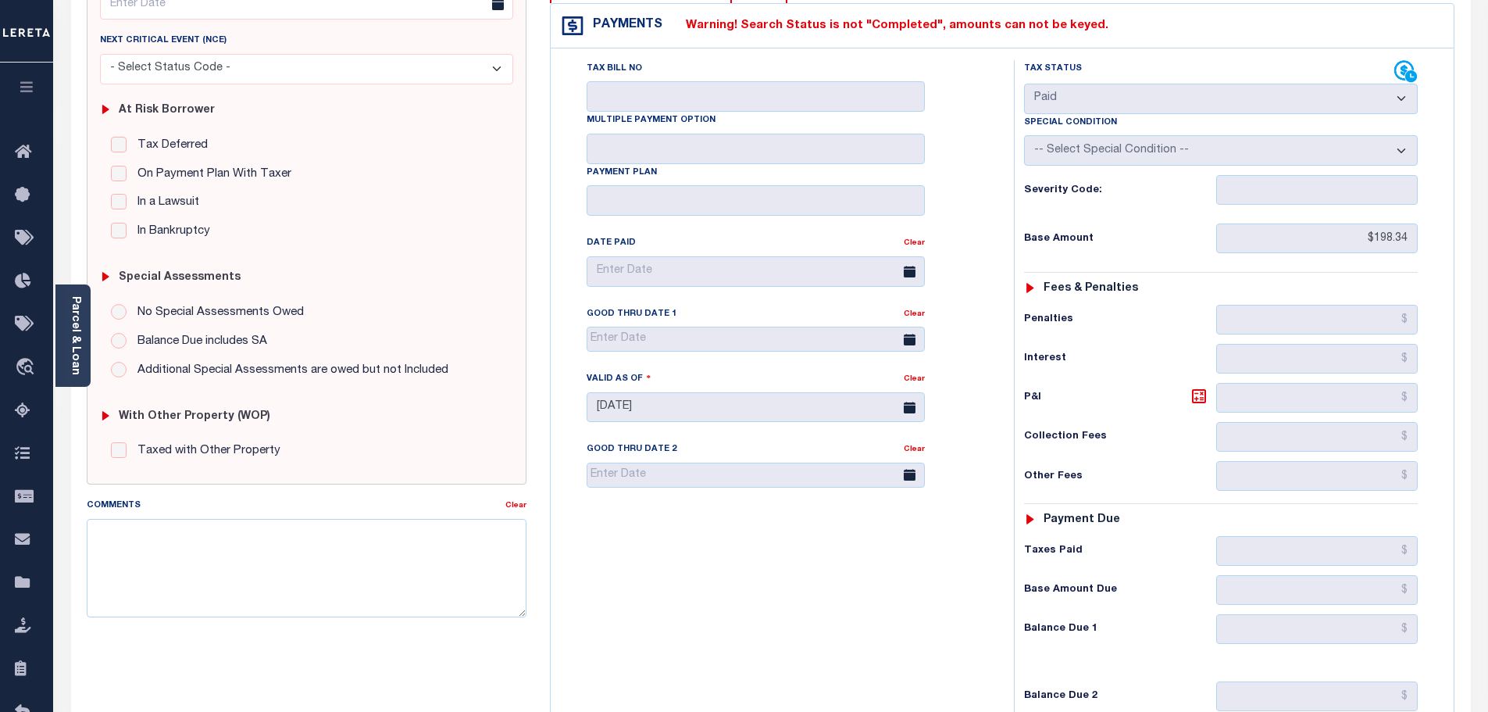
scroll to position [234, 0]
